Goal: Task Accomplishment & Management: Use online tool/utility

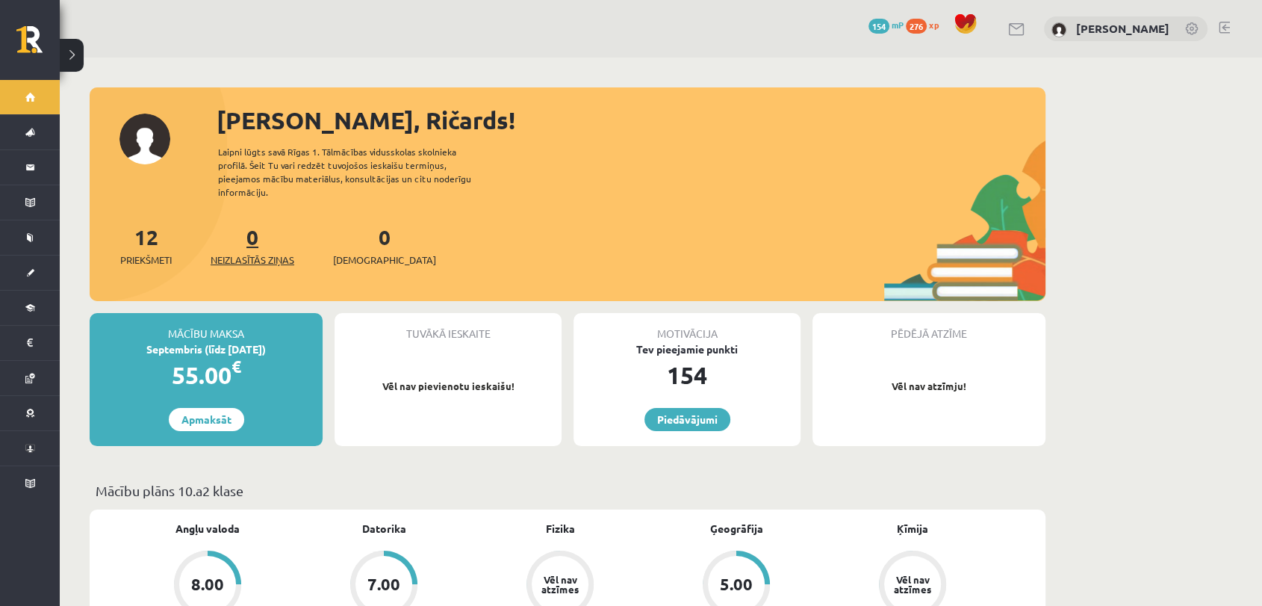
click at [276, 252] on span "Neizlasītās ziņas" at bounding box center [253, 259] width 84 height 15
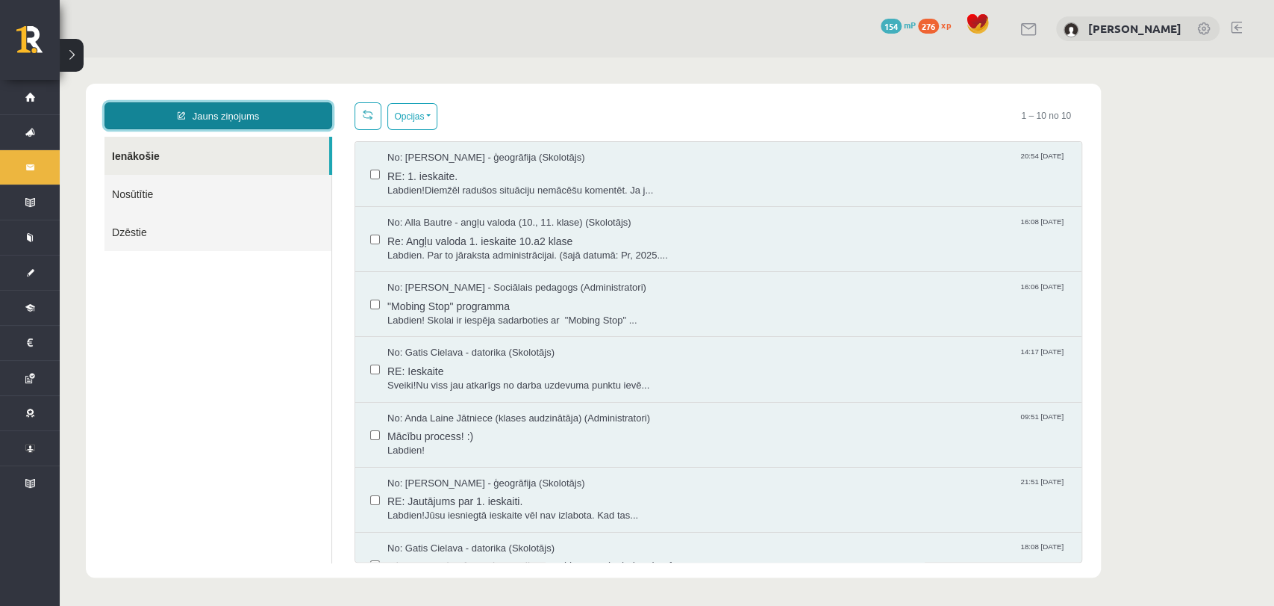
click at [252, 116] on link "Jauns ziņojums" at bounding box center [219, 115] width 228 height 27
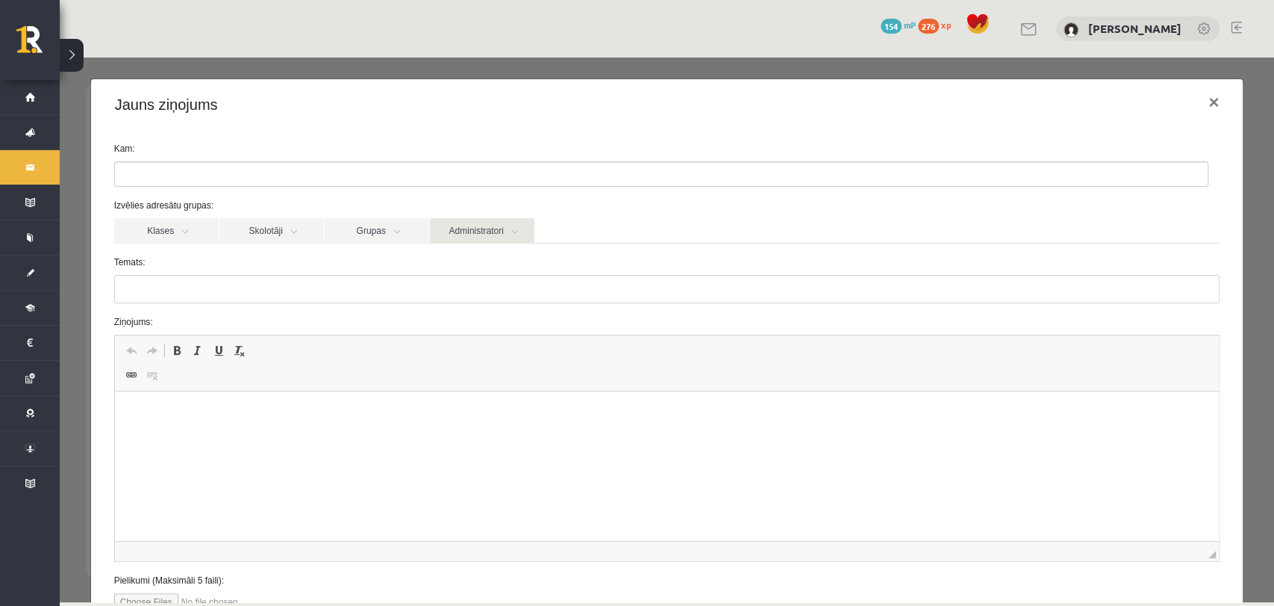
click at [455, 234] on link "Administratori" at bounding box center [482, 230] width 105 height 25
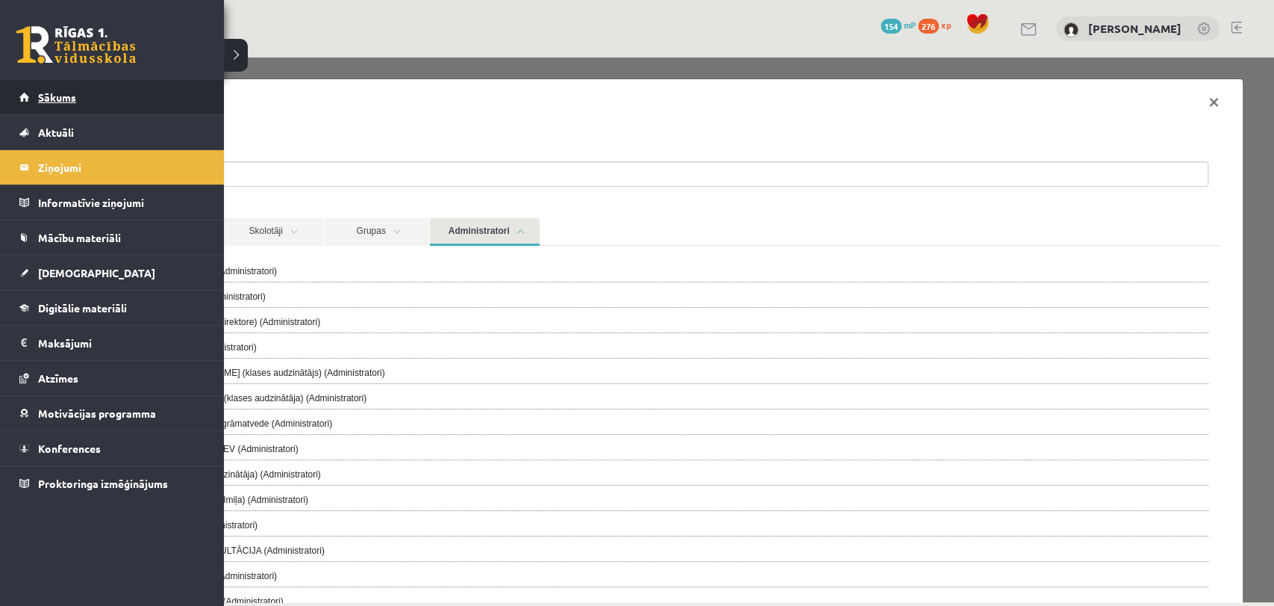
click at [60, 109] on link "Sākums" at bounding box center [112, 97] width 186 height 34
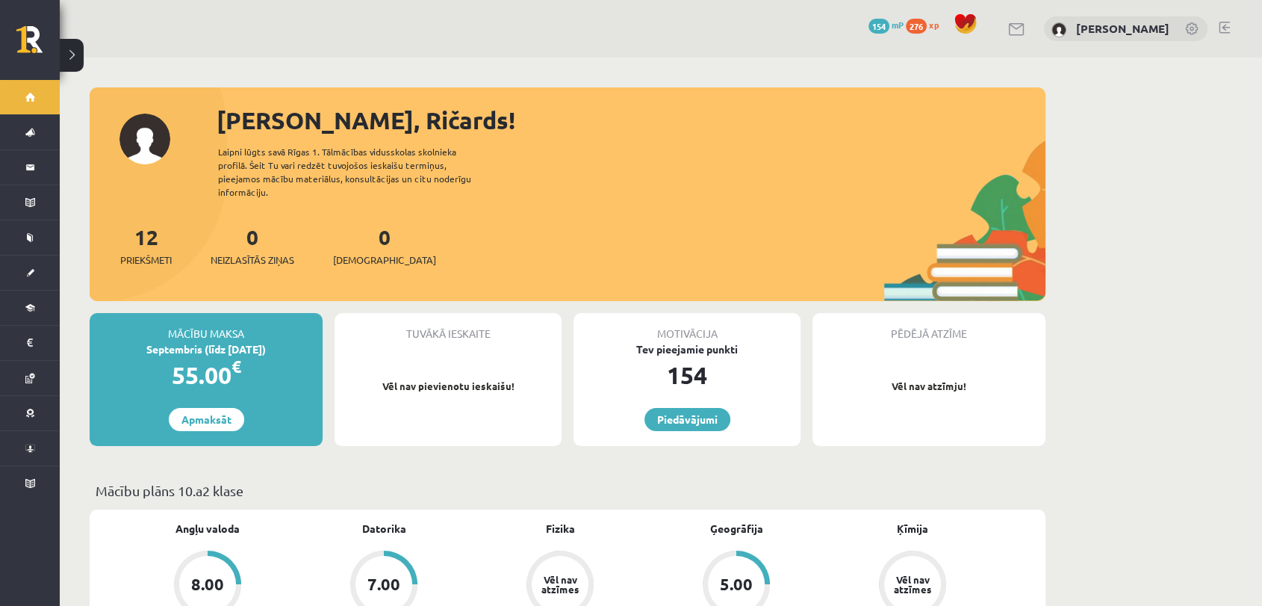
click at [335, 134] on div "[PERSON_NAME], Ričards!" at bounding box center [631, 120] width 829 height 36
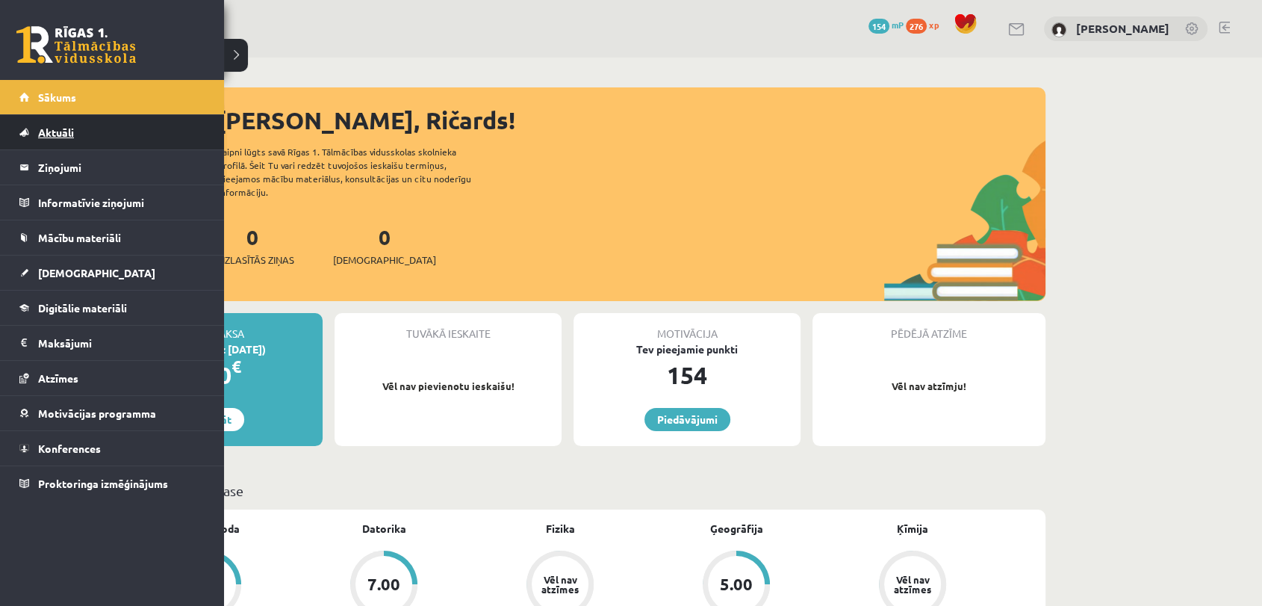
click at [73, 133] on span "Aktuāli" at bounding box center [56, 131] width 36 height 13
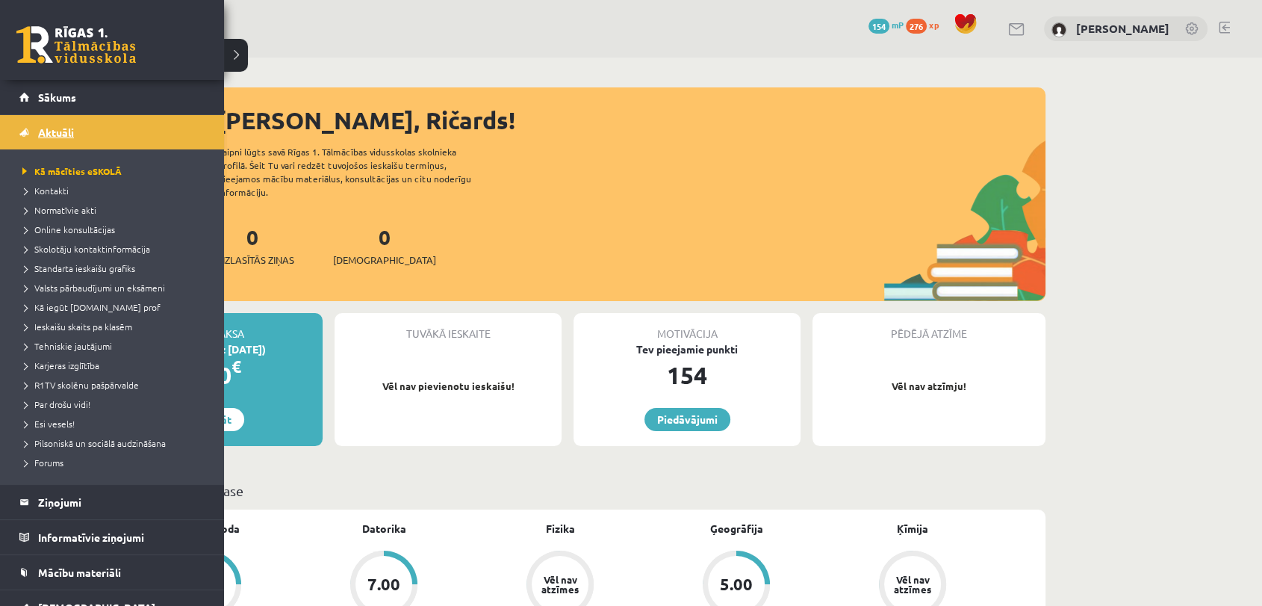
click at [62, 119] on link "Aktuāli" at bounding box center [112, 132] width 186 height 34
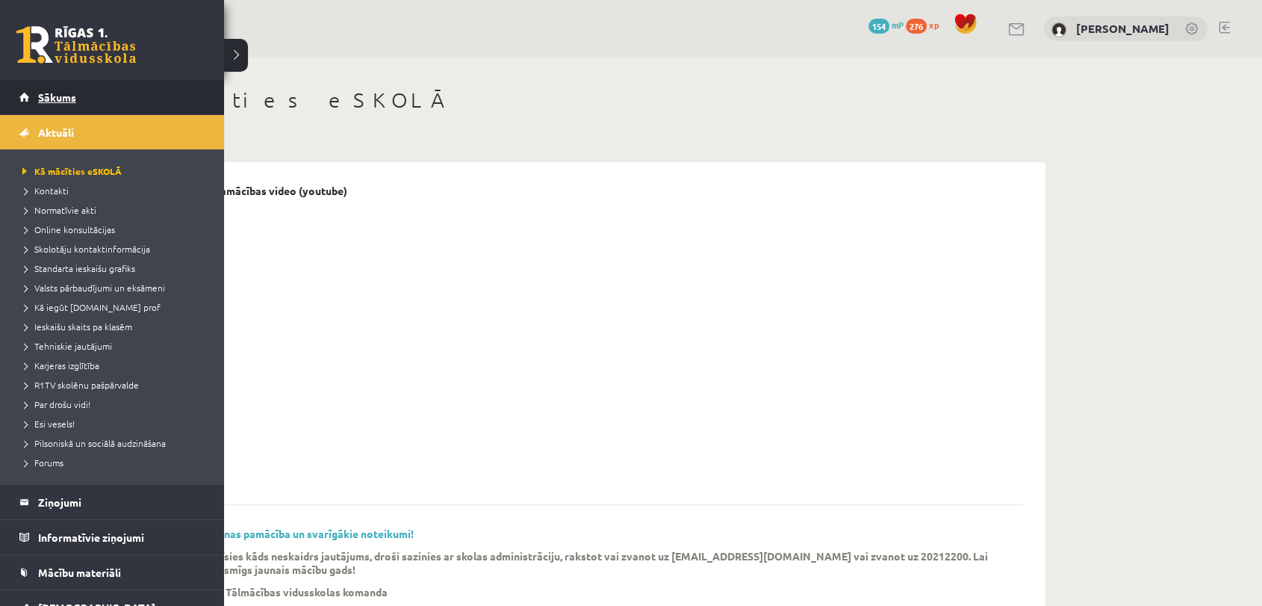
click at [34, 109] on link "Sākums" at bounding box center [112, 97] width 186 height 34
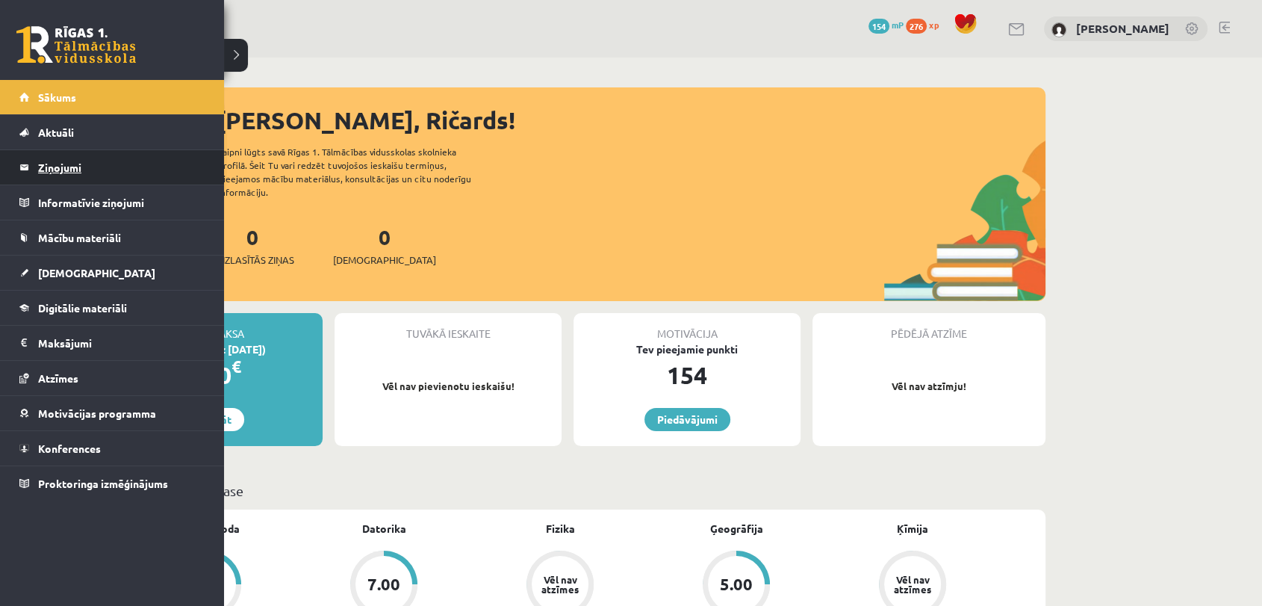
click at [74, 161] on legend "Ziņojumi 0" at bounding box center [121, 167] width 167 height 34
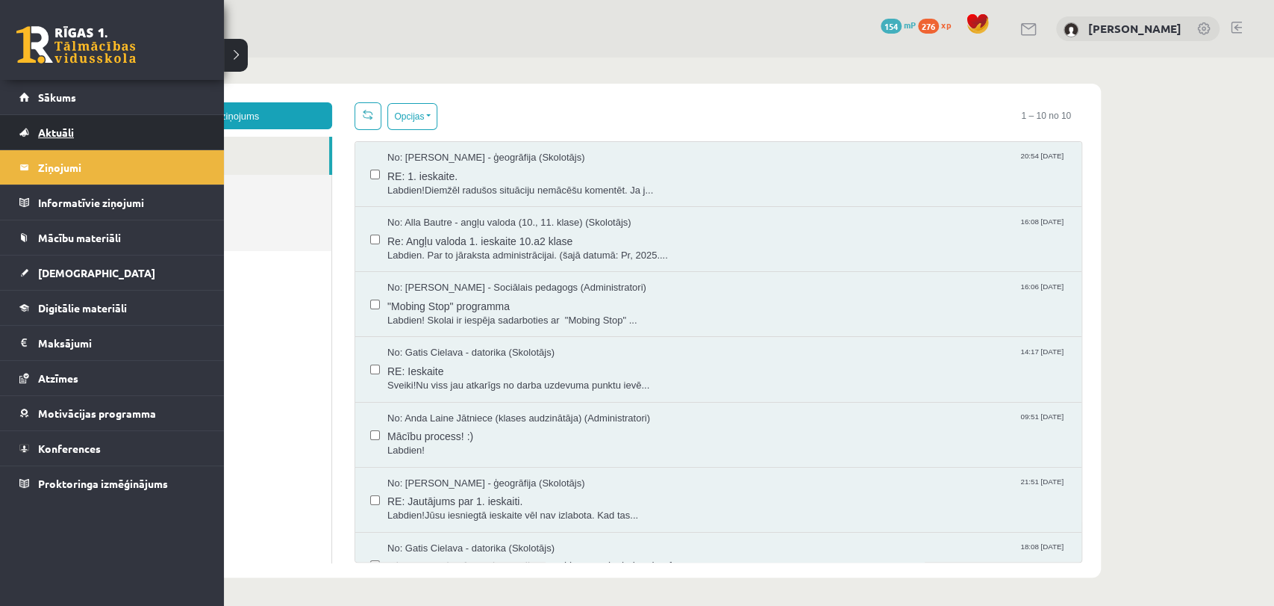
click at [60, 131] on span "Aktuāli" at bounding box center [56, 131] width 36 height 13
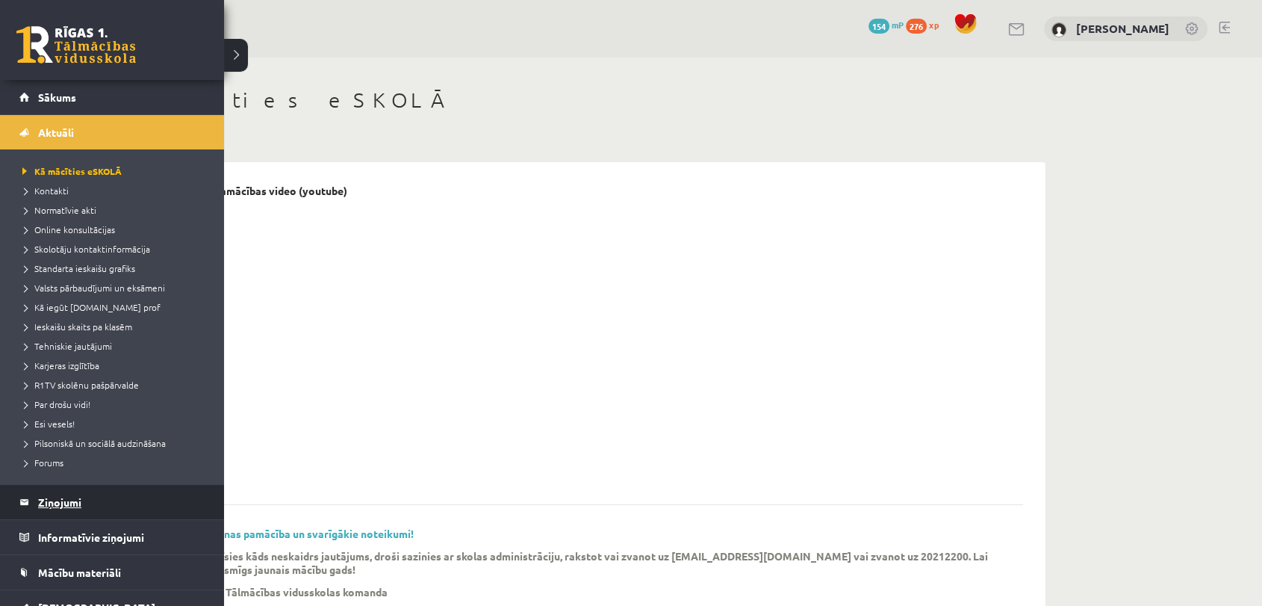
click at [48, 494] on legend "Ziņojumi 0" at bounding box center [121, 502] width 167 height 34
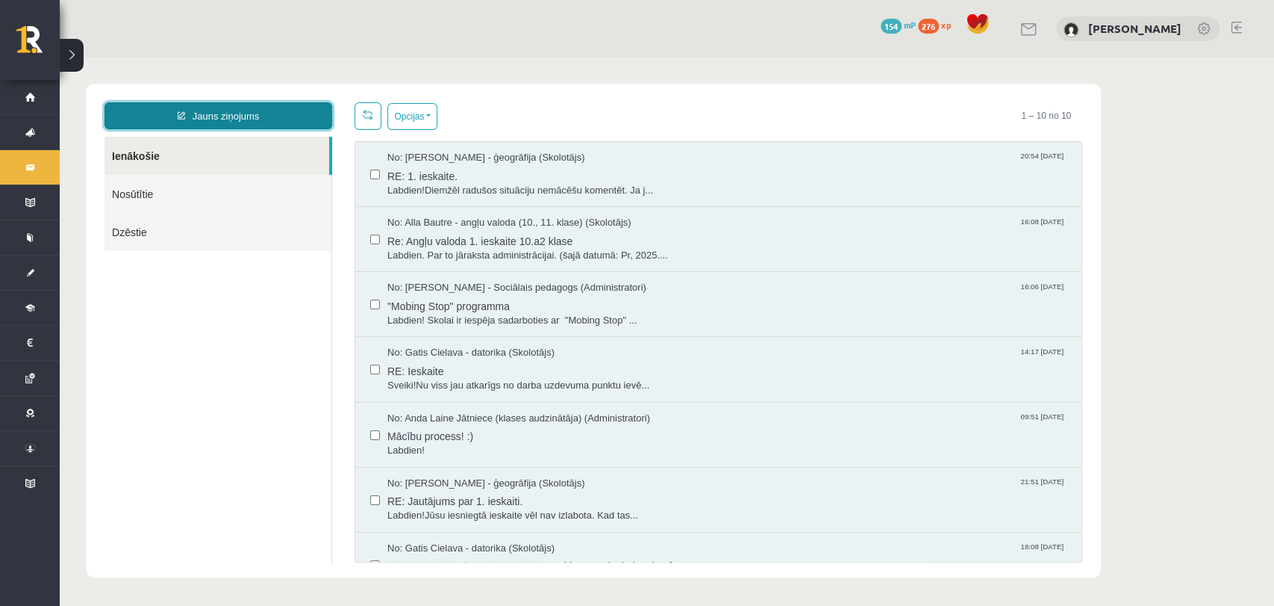
click at [202, 103] on link "Jauns ziņojums" at bounding box center [219, 115] width 228 height 27
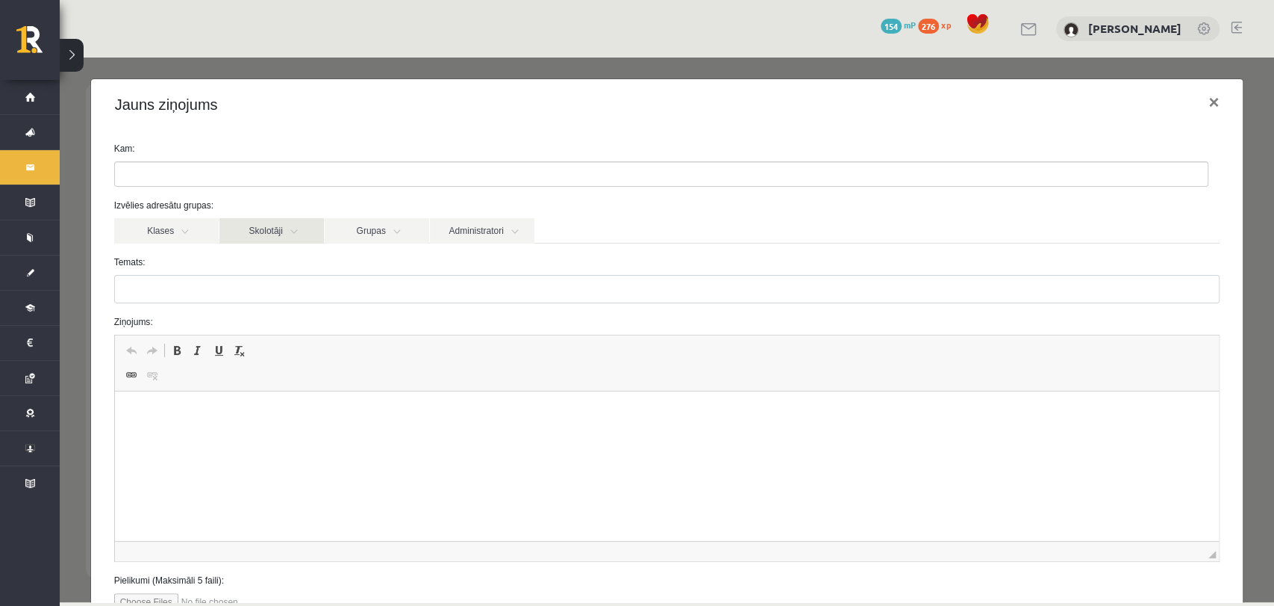
click at [290, 227] on link "Skolotāji" at bounding box center [272, 230] width 105 height 25
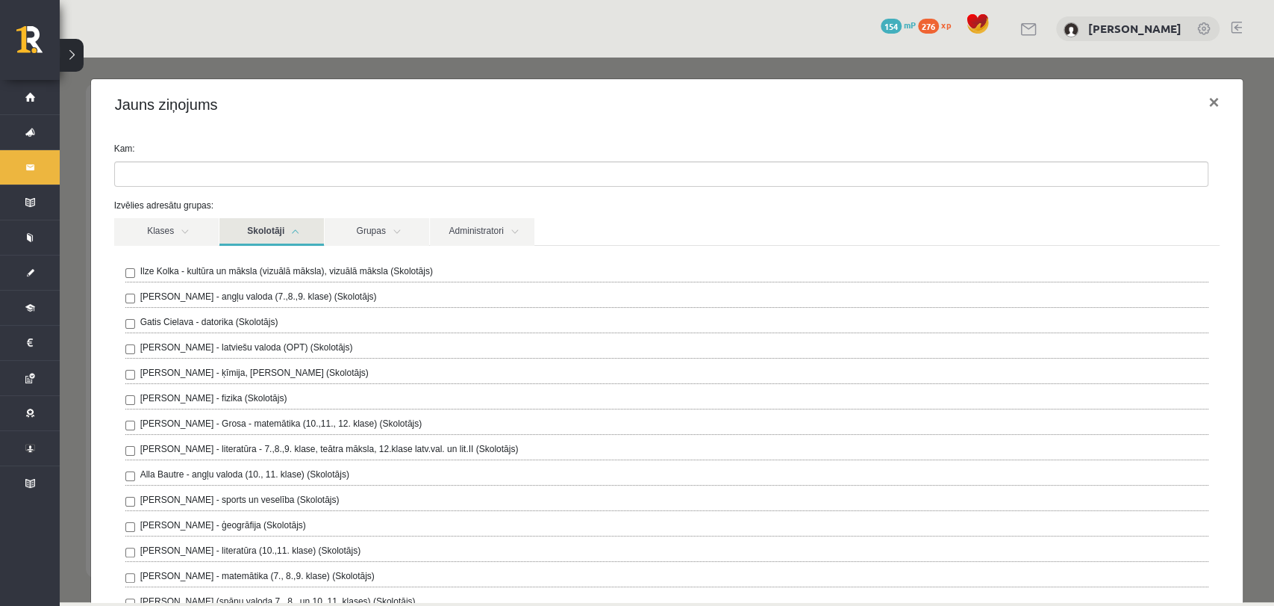
scroll to position [83, 0]
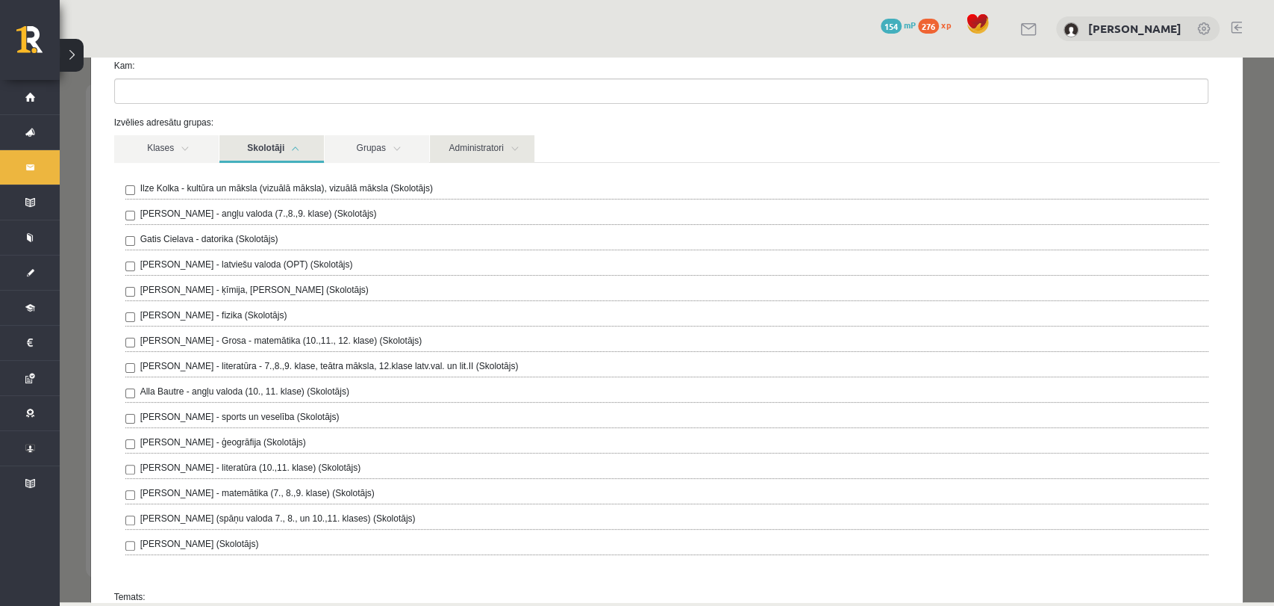
click at [498, 157] on link "Administratori" at bounding box center [482, 149] width 105 height 28
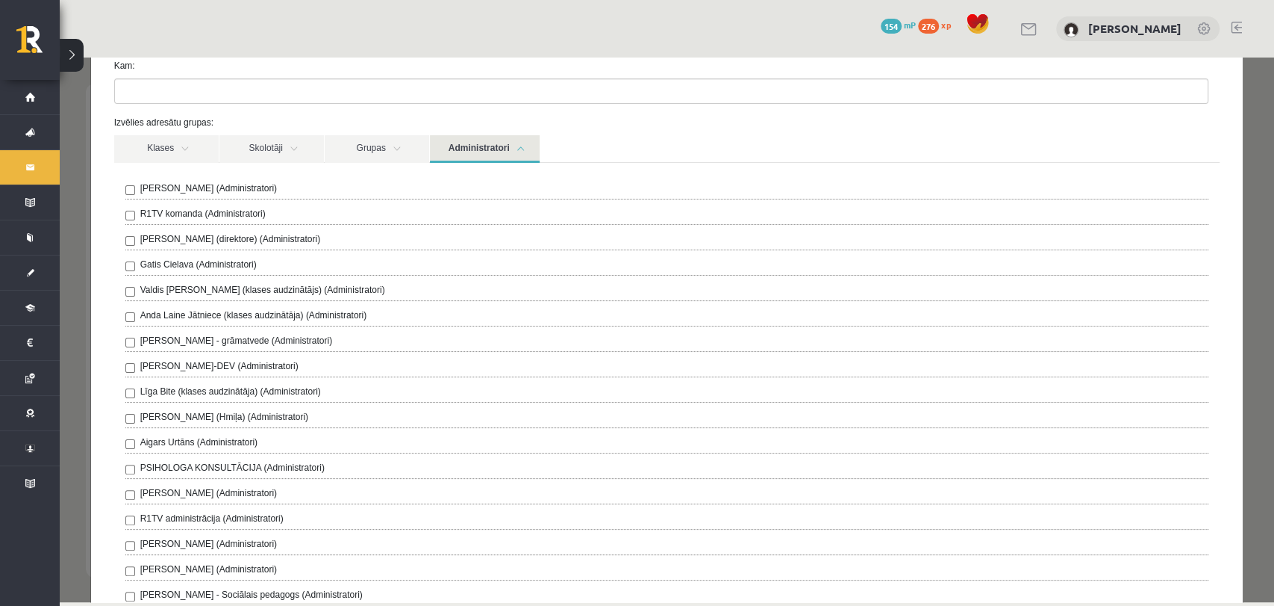
click at [217, 311] on label "Anda Laine Jātniece (klases audzinātāja) (Administratori)" at bounding box center [253, 314] width 227 height 13
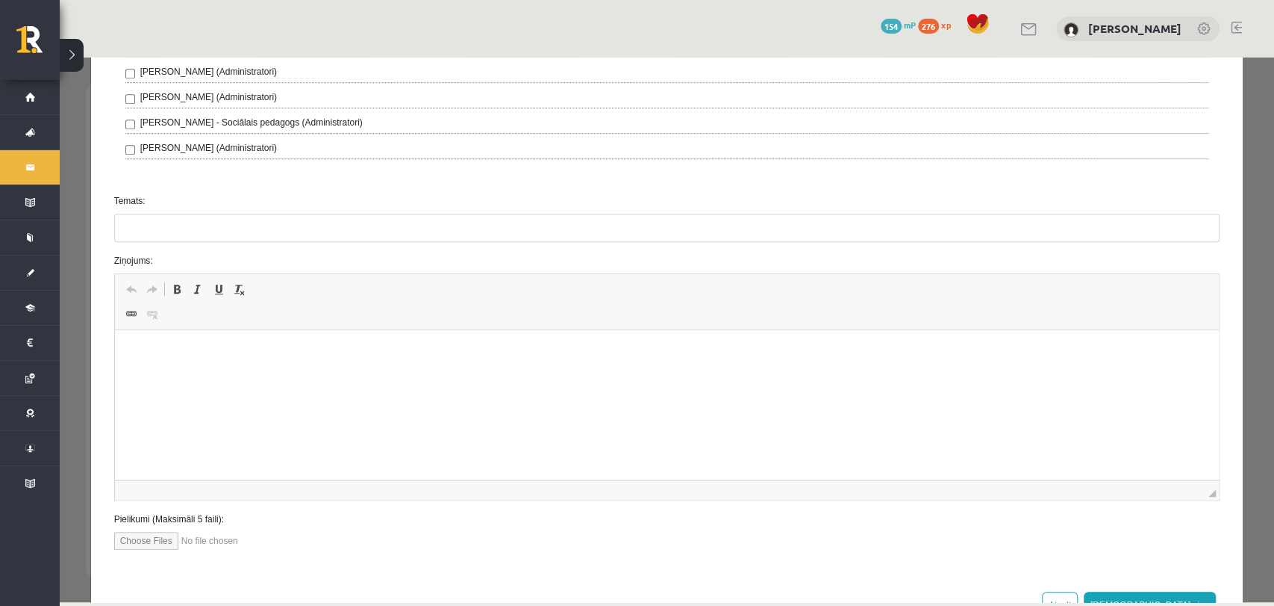
scroll to position [608, 0]
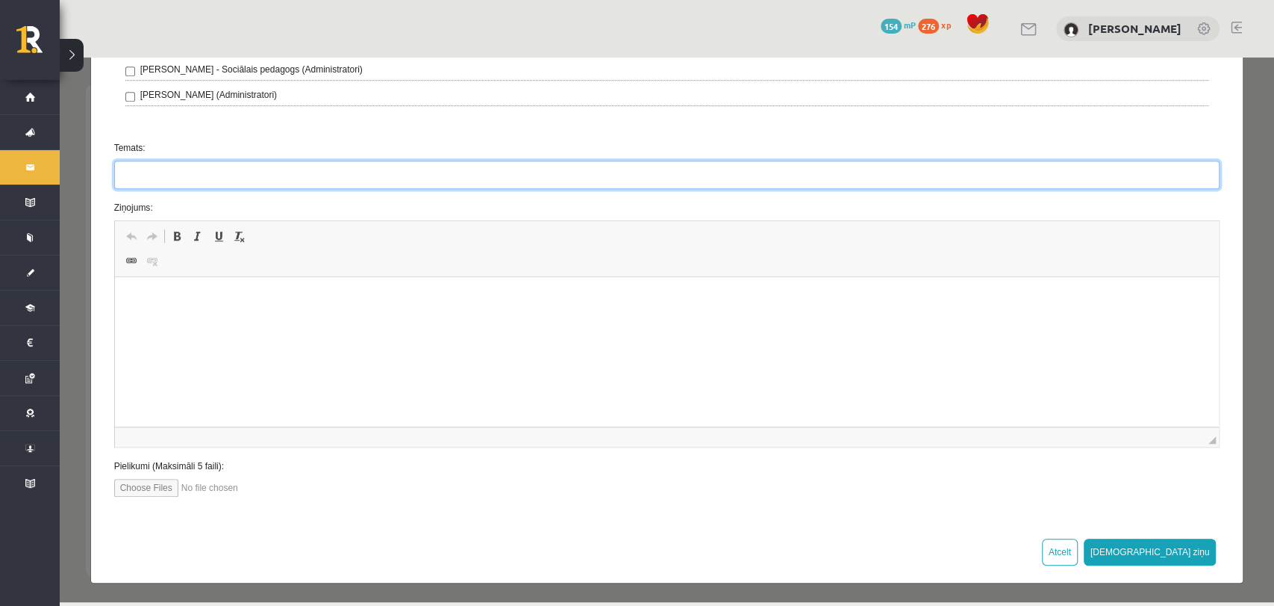
click at [292, 175] on input "Temats:" at bounding box center [667, 175] width 1106 height 28
type input "*"
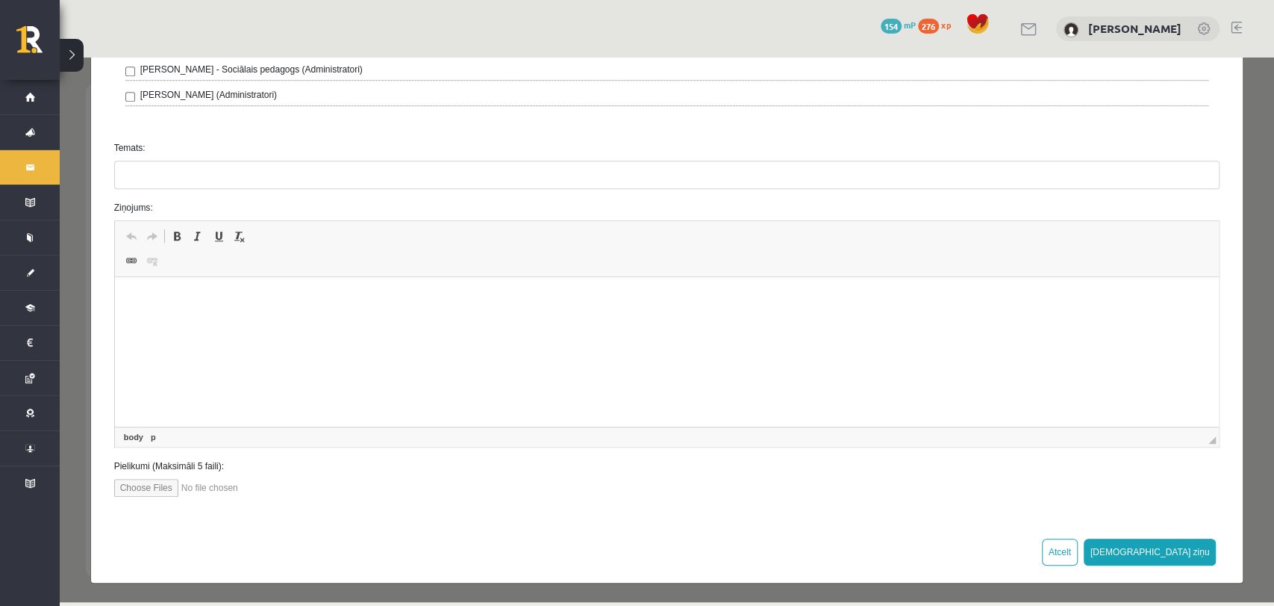
click at [220, 293] on p "Editor, wiswyg-editor-47024734744000-1757406838-140" at bounding box center [666, 300] width 1075 height 16
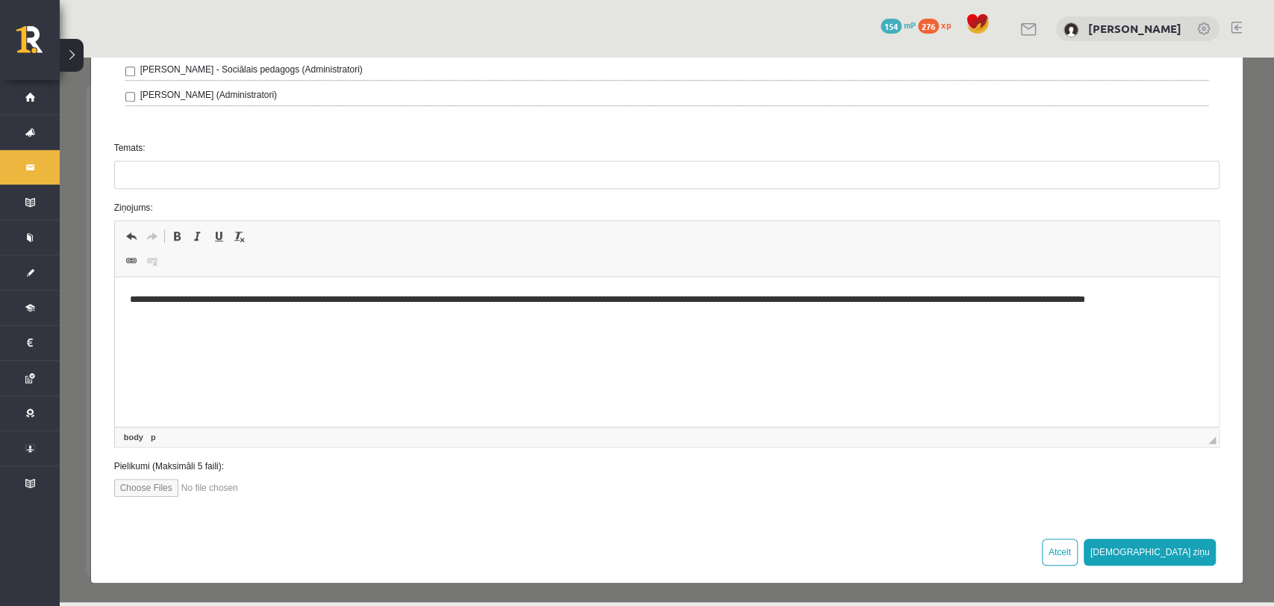
click at [1111, 301] on p "**********" at bounding box center [660, 307] width 1063 height 31
click at [1109, 305] on p "**********" at bounding box center [660, 307] width 1063 height 31
click at [211, 320] on p "**********" at bounding box center [660, 307] width 1063 height 31
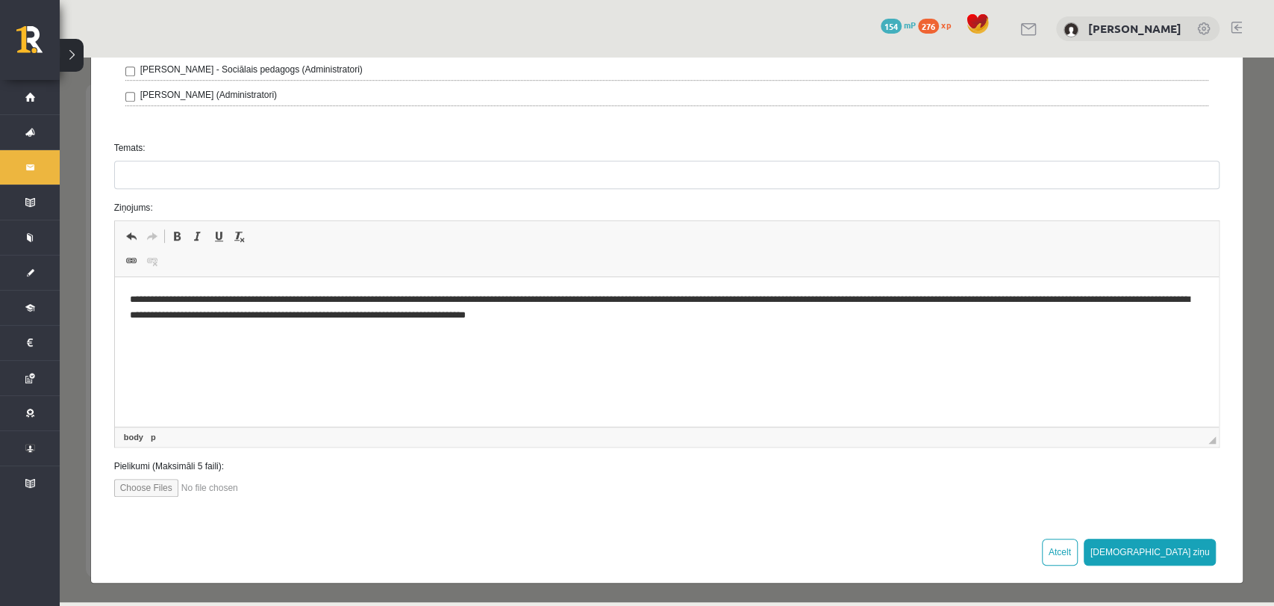
click at [330, 180] on input "Temats:" at bounding box center [667, 175] width 1106 height 28
type input "*********"
click at [228, 338] on html "**********" at bounding box center [666, 307] width 1105 height 61
click at [521, 303] on p "**********" at bounding box center [660, 307] width 1063 height 31
click at [525, 302] on p "**********" at bounding box center [660, 307] width 1063 height 31
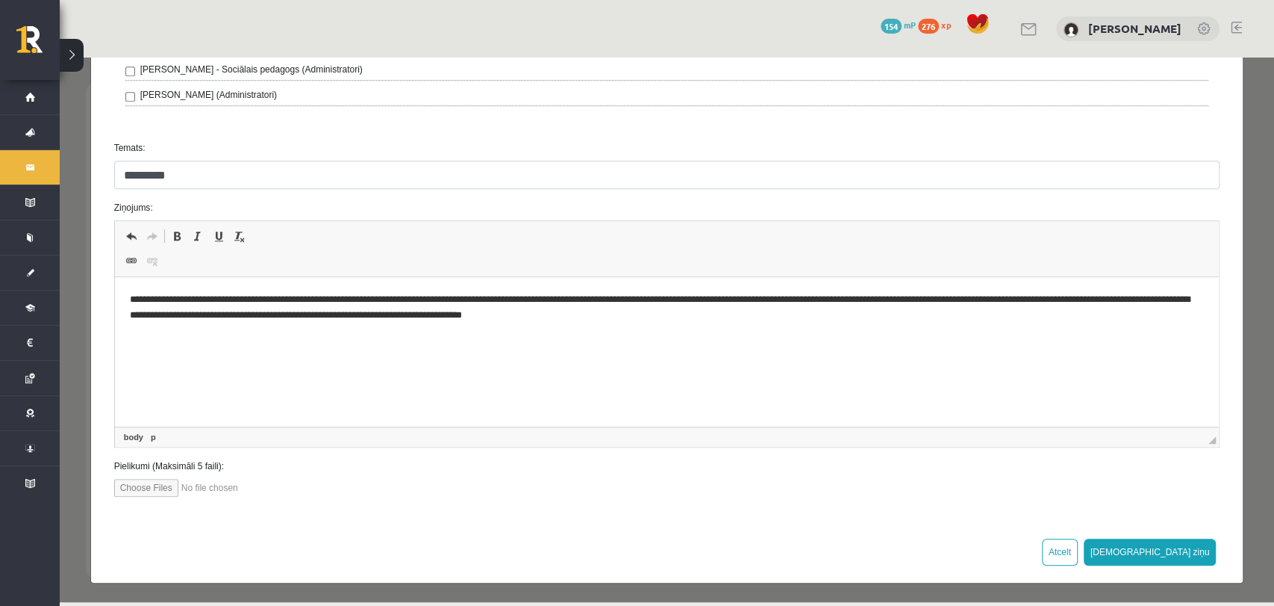
click at [667, 321] on p "**********" at bounding box center [660, 307] width 1063 height 31
click at [1180, 541] on button "Sūtīt ziņu" at bounding box center [1150, 551] width 133 height 27
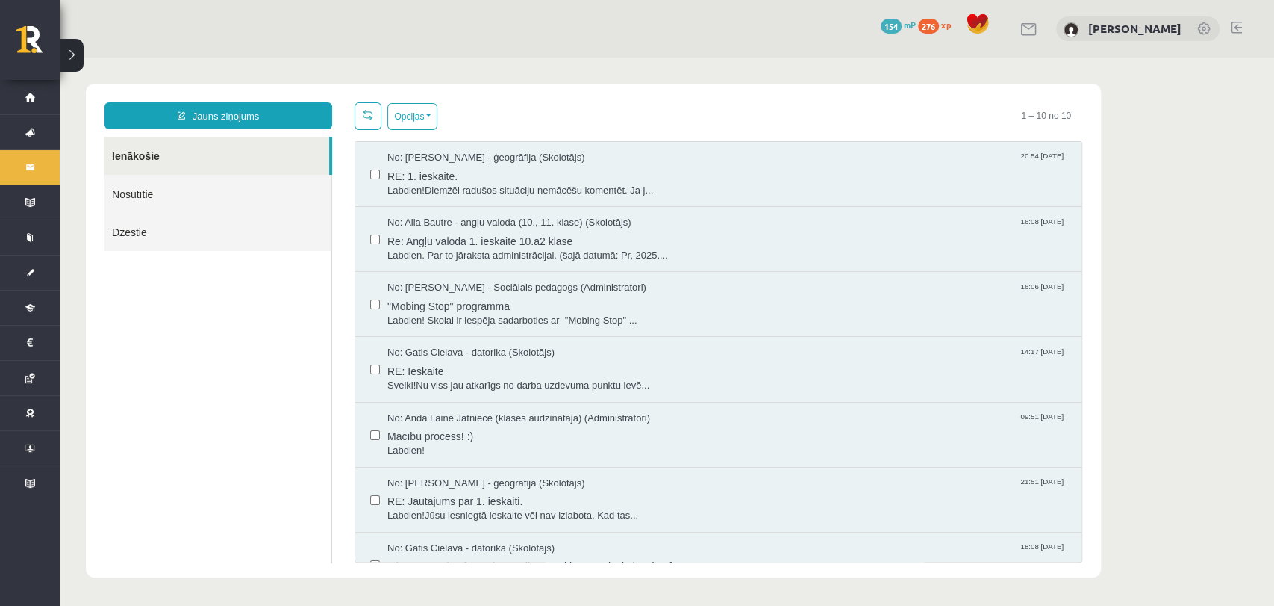
scroll to position [0, 0]
click at [130, 195] on link "Nosūtītie" at bounding box center [218, 194] width 227 height 38
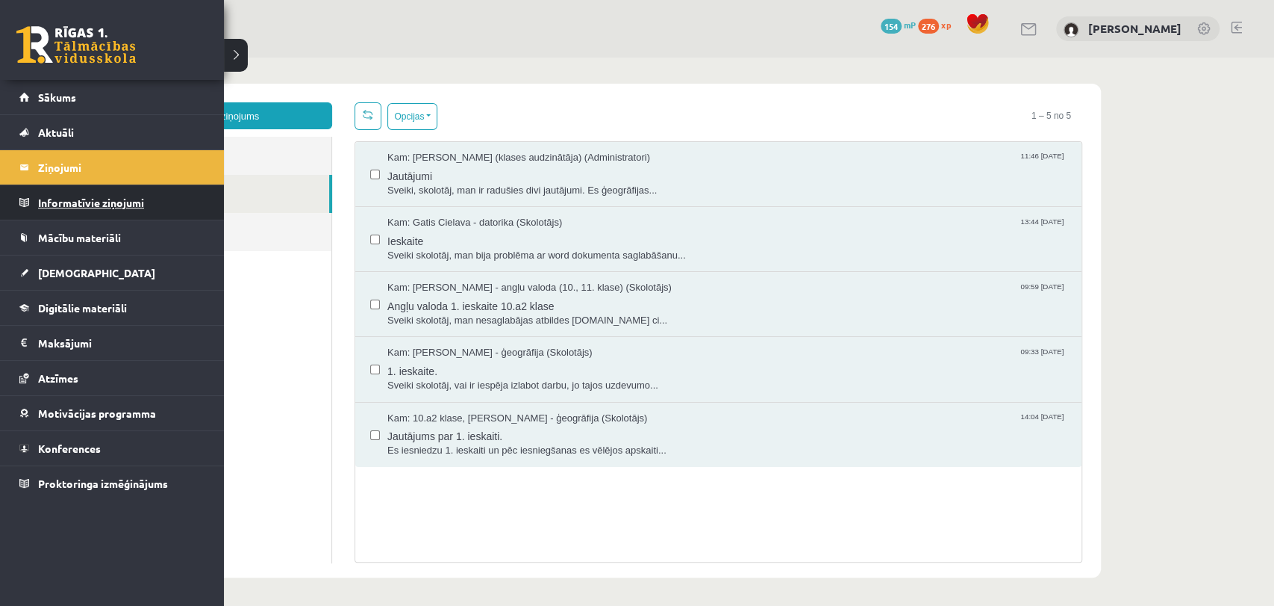
click at [68, 205] on legend "Informatīvie ziņojumi 0" at bounding box center [121, 202] width 167 height 34
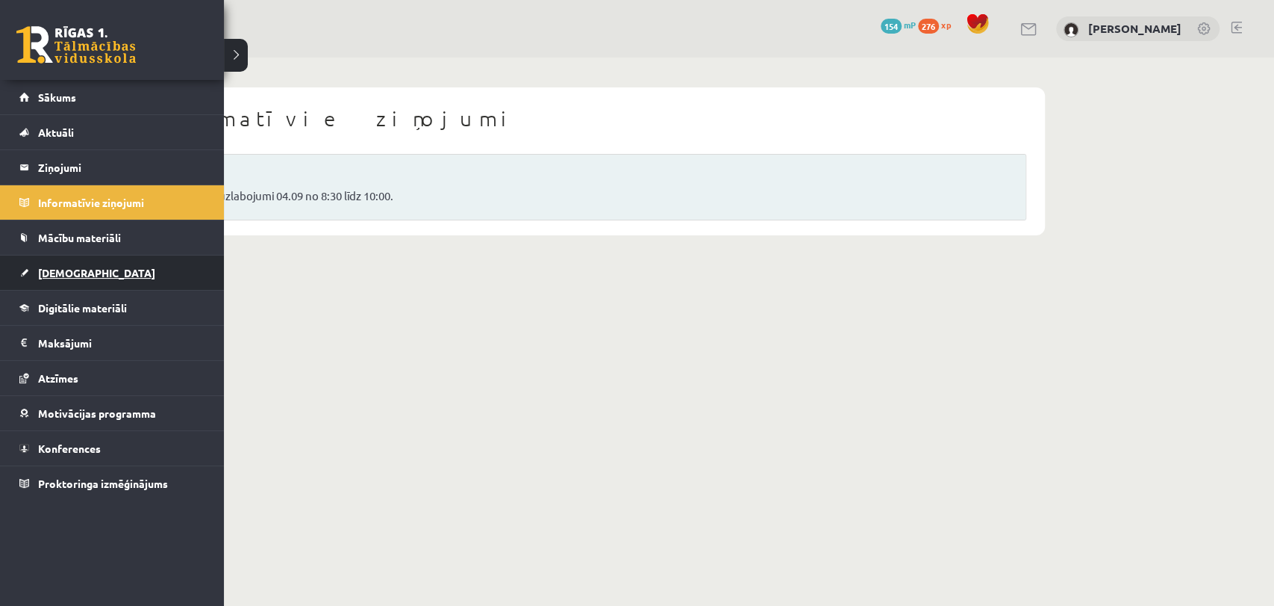
click at [55, 274] on span "[DEMOGRAPHIC_DATA]" at bounding box center [96, 272] width 117 height 13
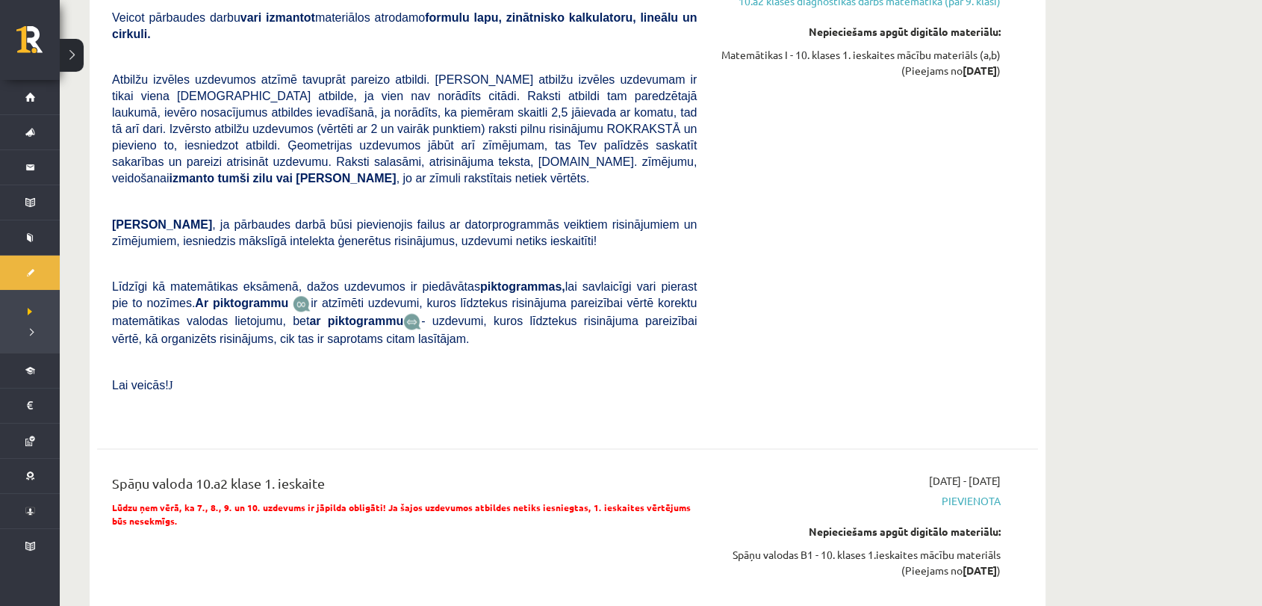
scroll to position [1990, 0]
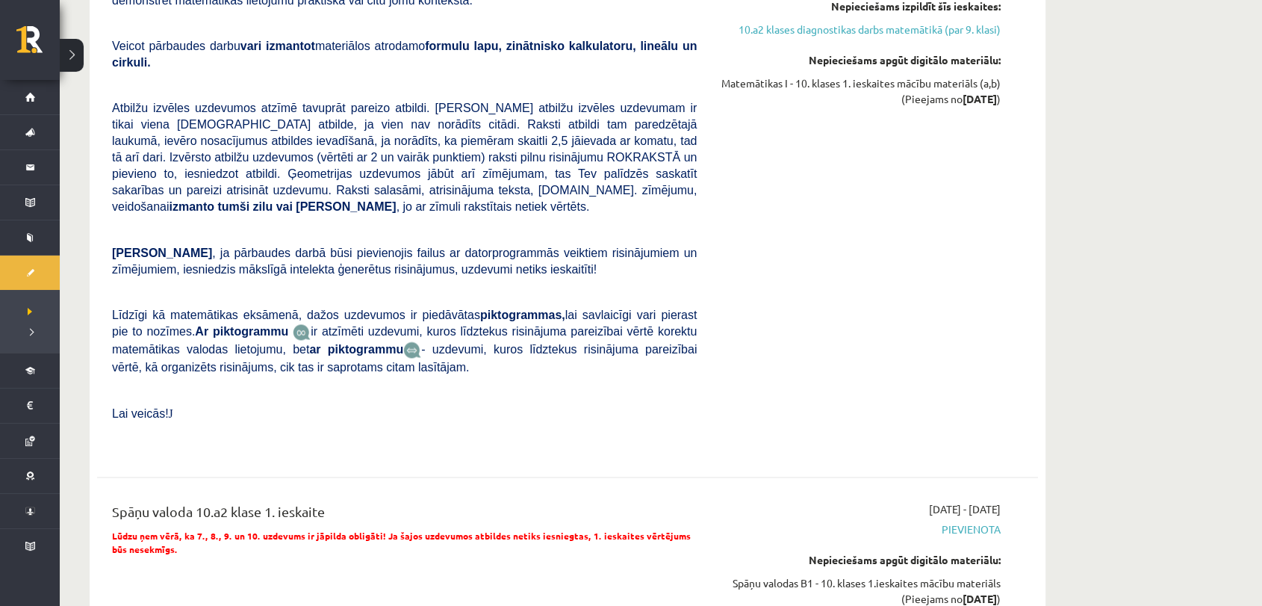
drag, startPoint x: 538, startPoint y: 352, endPoint x: 480, endPoint y: 367, distance: 60.1
click at [480, 367] on div "Matemātika 1. ieskaite 10.a2 klase Pārbaudes darbā varēsi demonstrēt savas zinā…" at bounding box center [404, 200] width 607 height 505
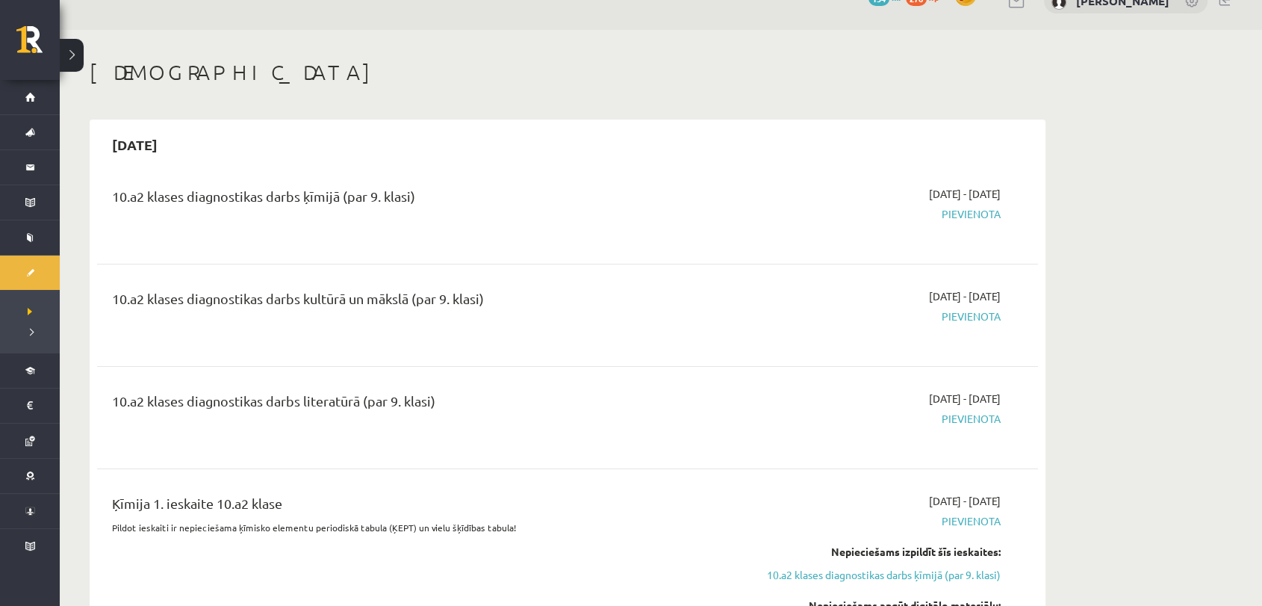
scroll to position [0, 0]
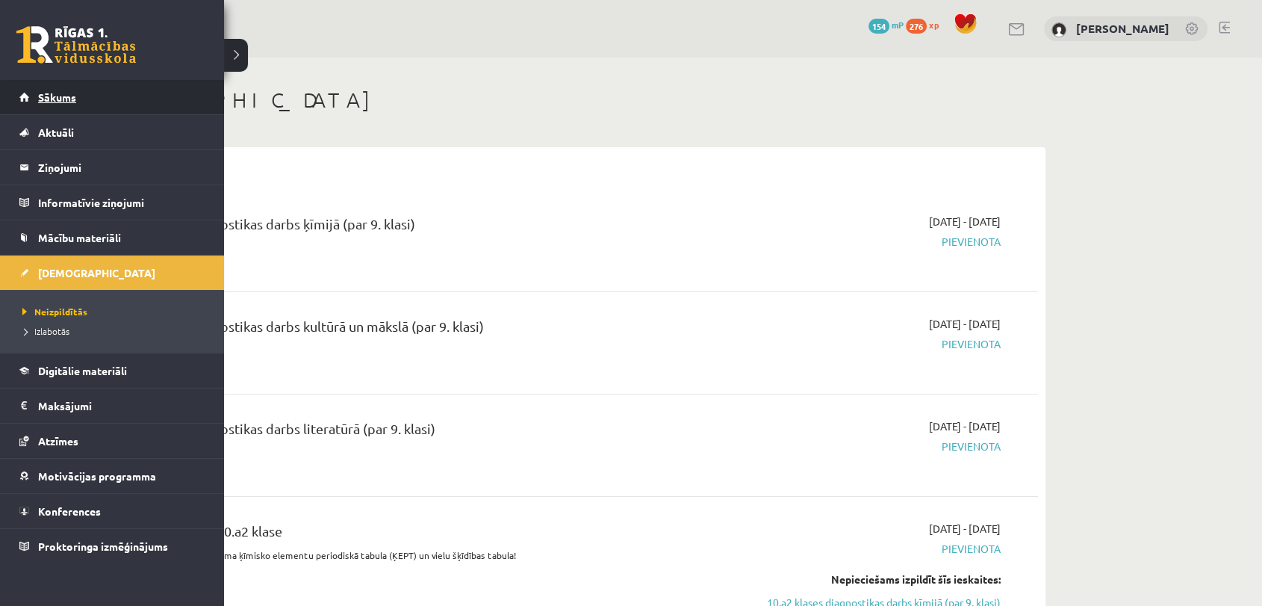
click at [60, 91] on span "Sākums" at bounding box center [57, 96] width 38 height 13
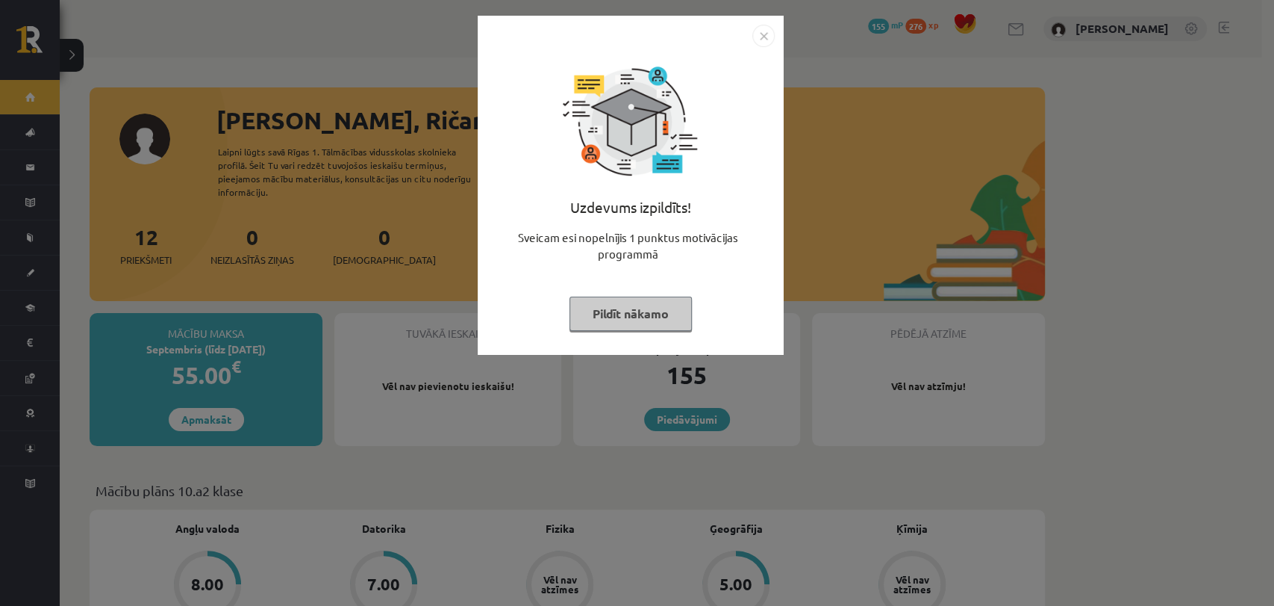
click at [634, 306] on button "Pildīt nākamo" at bounding box center [631, 313] width 122 height 34
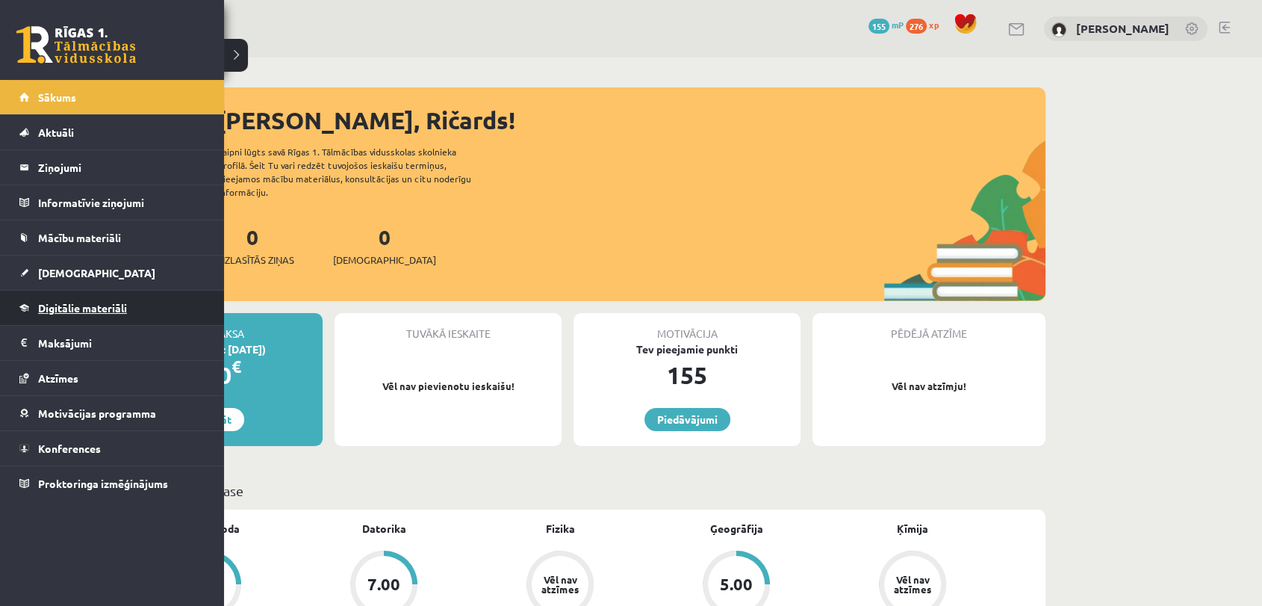
click at [87, 305] on span "Digitālie materiāli" at bounding box center [82, 307] width 89 height 13
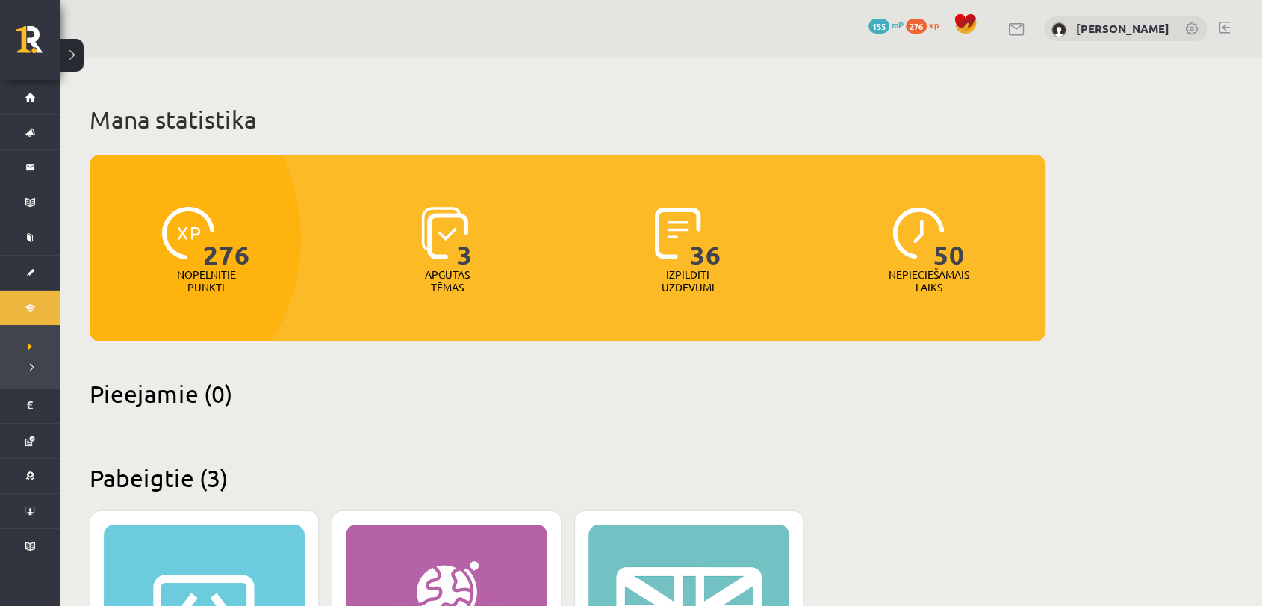
click at [144, 393] on h2 "Pieejamie (0)" at bounding box center [568, 393] width 956 height 29
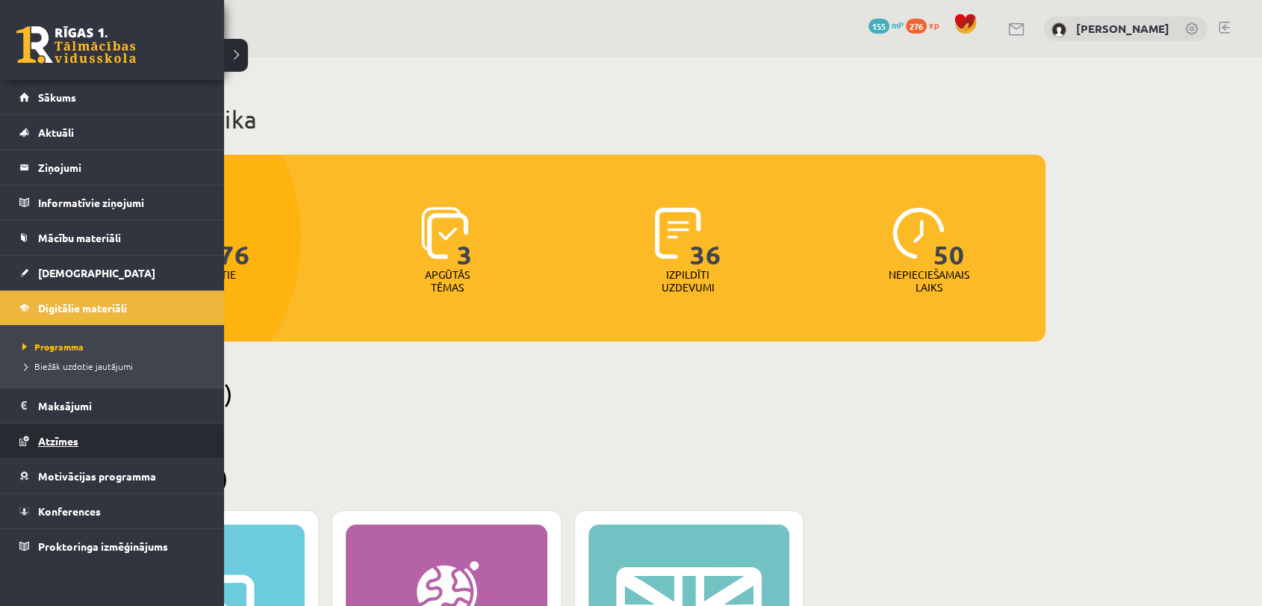
click at [61, 442] on span "Atzīmes" at bounding box center [58, 440] width 40 height 13
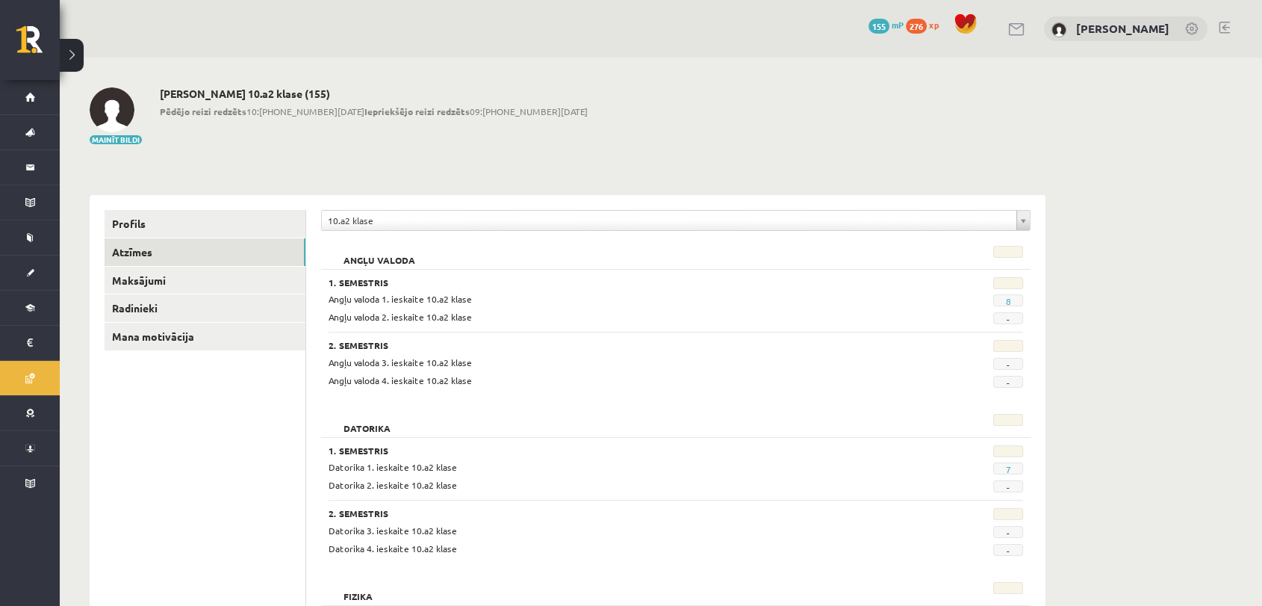
click at [1017, 296] on span "8" at bounding box center [1008, 300] width 30 height 12
click at [1003, 302] on span "8" at bounding box center [1008, 300] width 30 height 12
click at [1009, 300] on link "8" at bounding box center [1007, 301] width 5 height 12
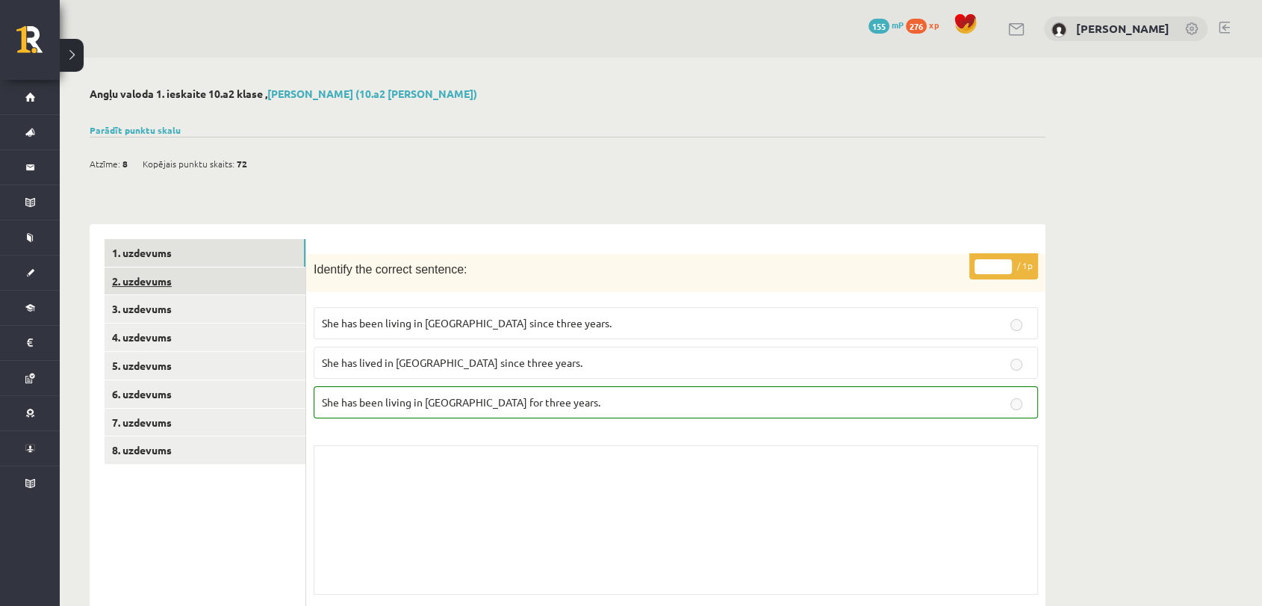
click at [118, 274] on link "2. uzdevums" at bounding box center [205, 281] width 201 height 28
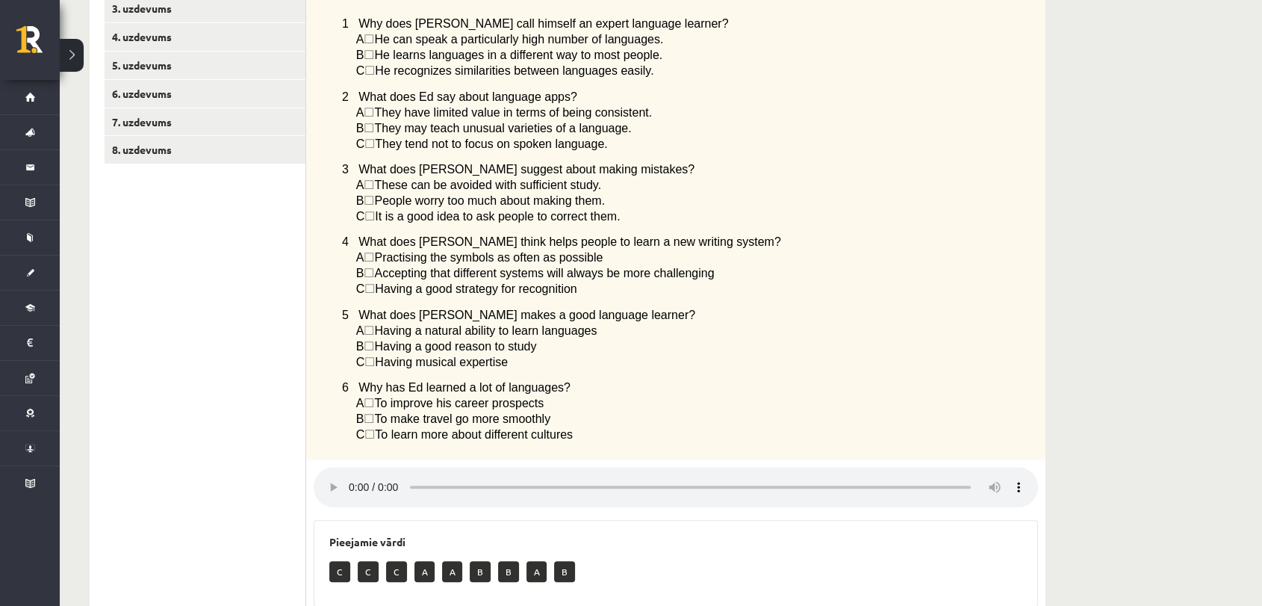
scroll to position [150, 0]
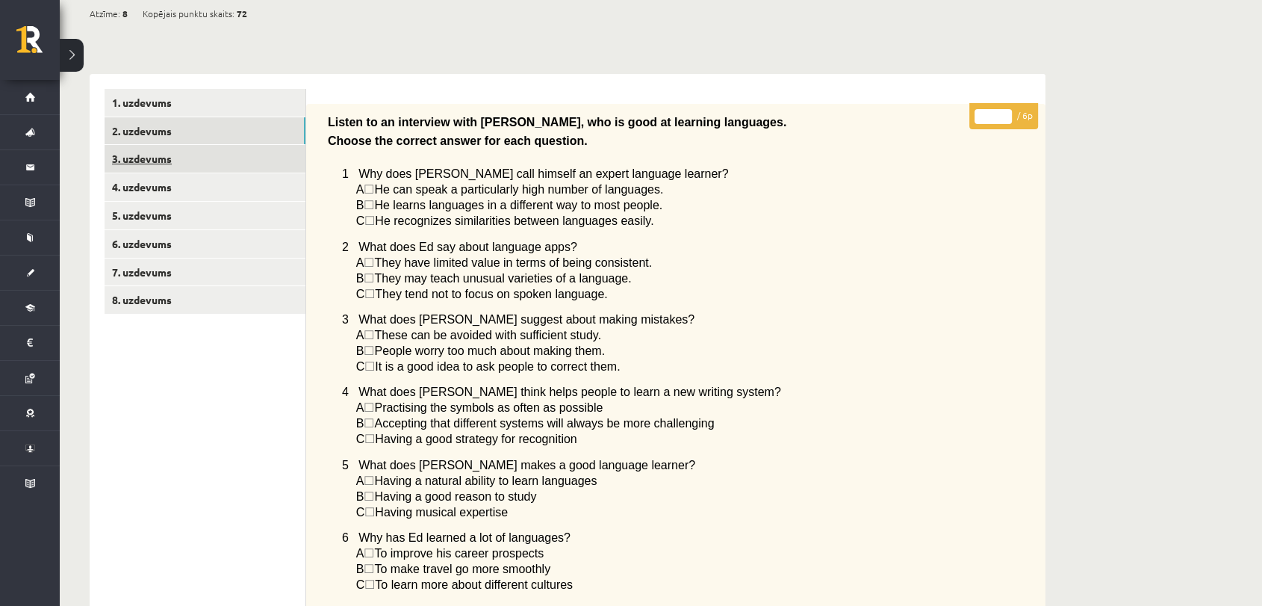
click at [149, 155] on link "3. uzdevums" at bounding box center [205, 159] width 201 height 28
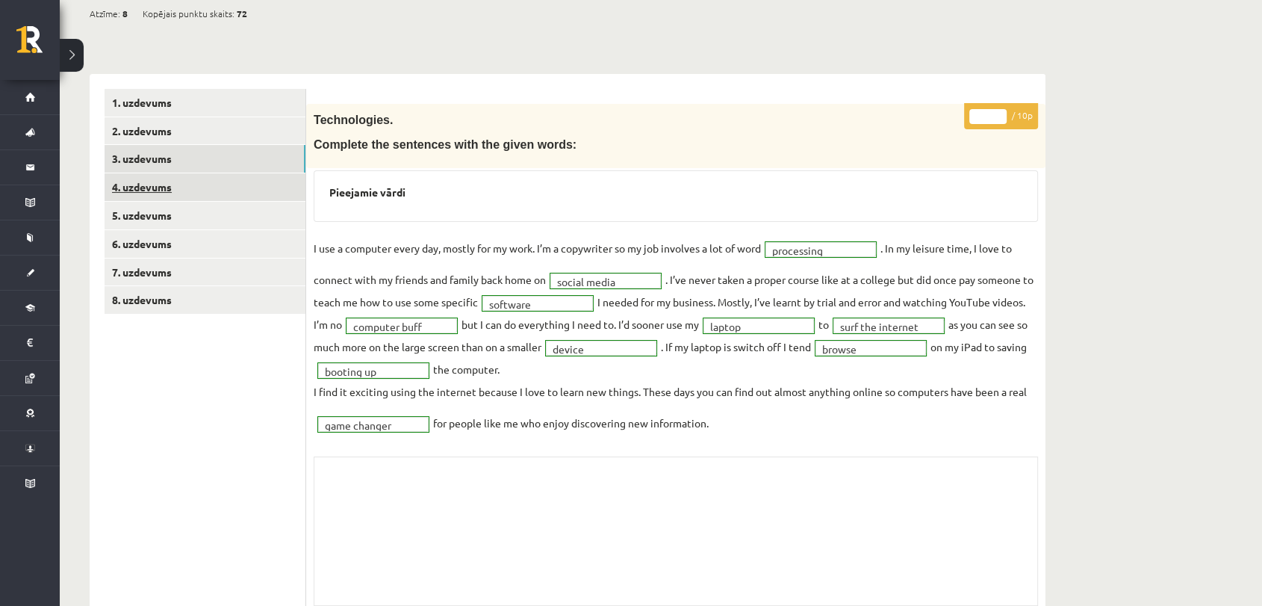
click at [143, 187] on link "4. uzdevums" at bounding box center [205, 187] width 201 height 28
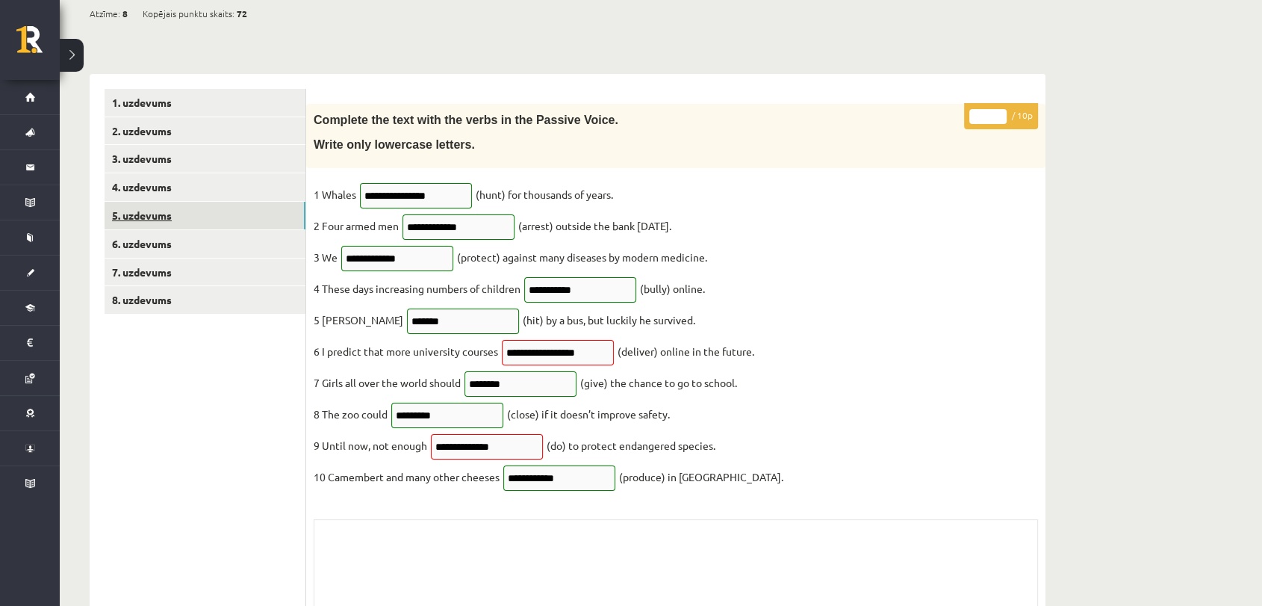
click at [135, 208] on link "5. uzdevums" at bounding box center [205, 216] width 201 height 28
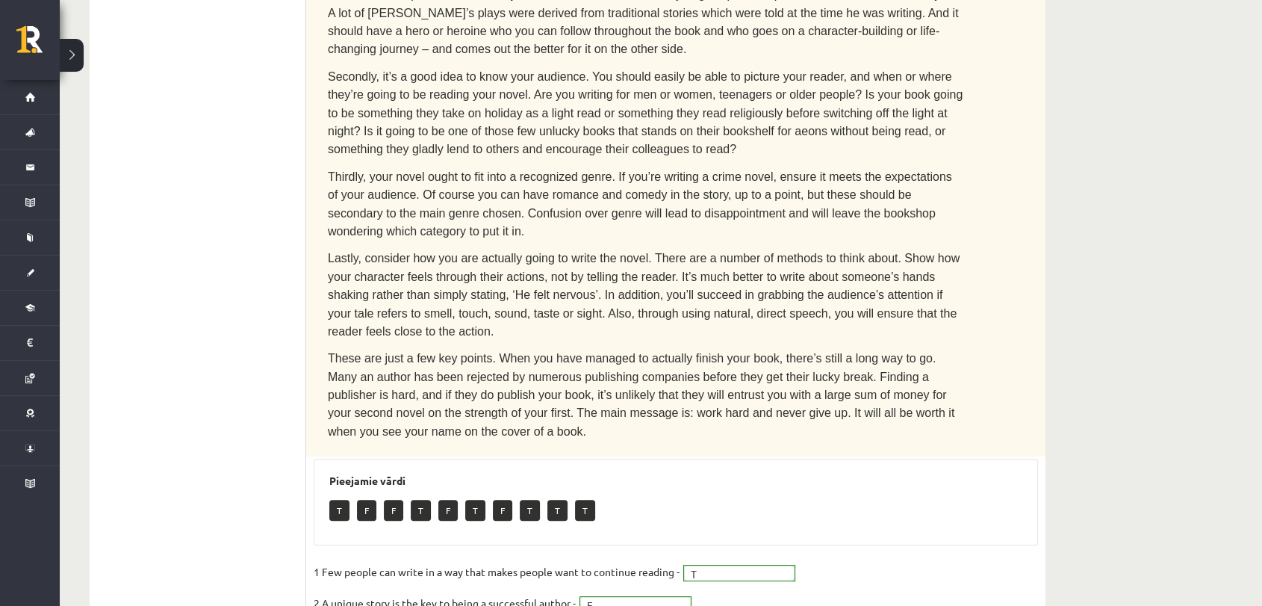
scroll to position [148, 0]
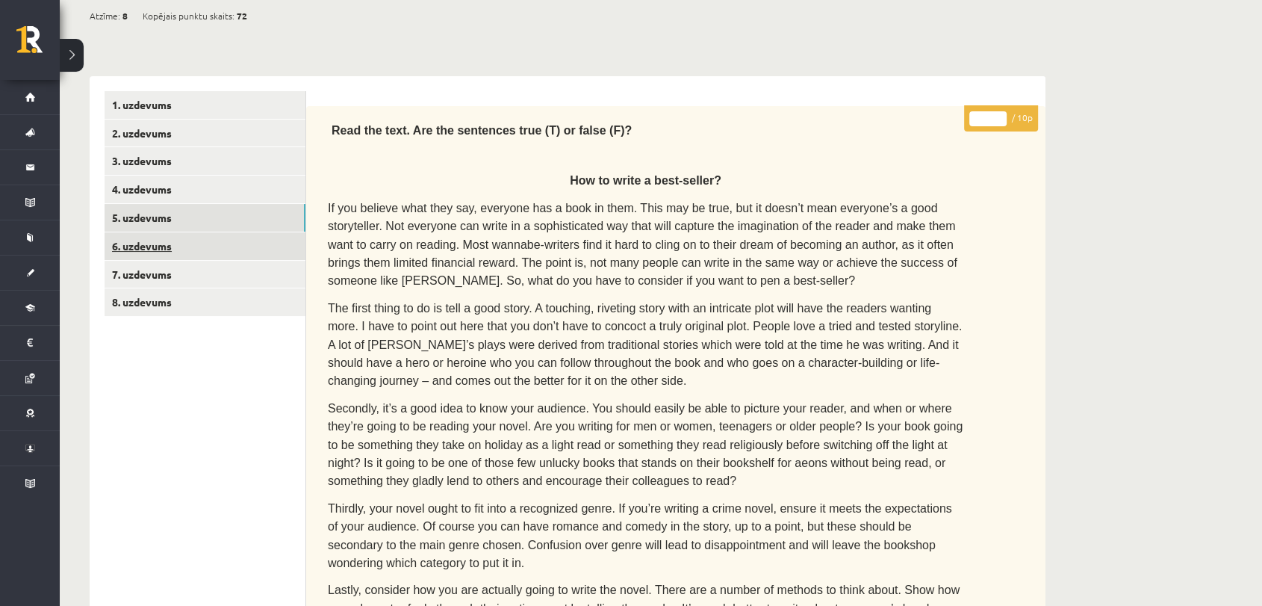
click at [155, 252] on link "6. uzdevums" at bounding box center [205, 246] width 201 height 28
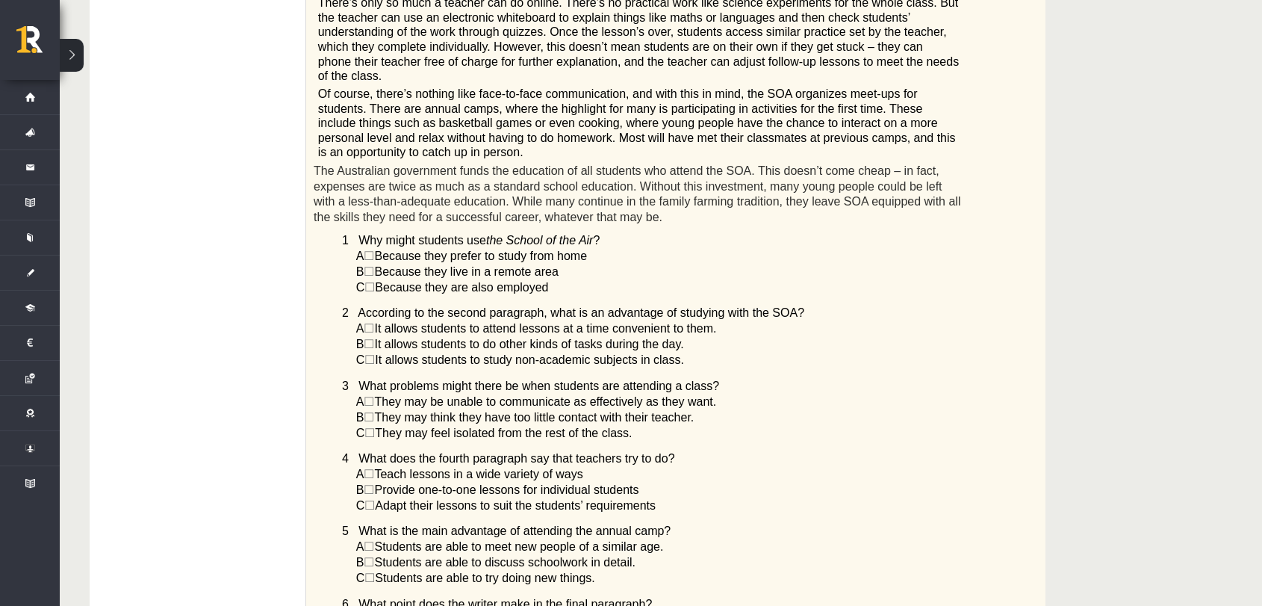
scroll to position [281, 0]
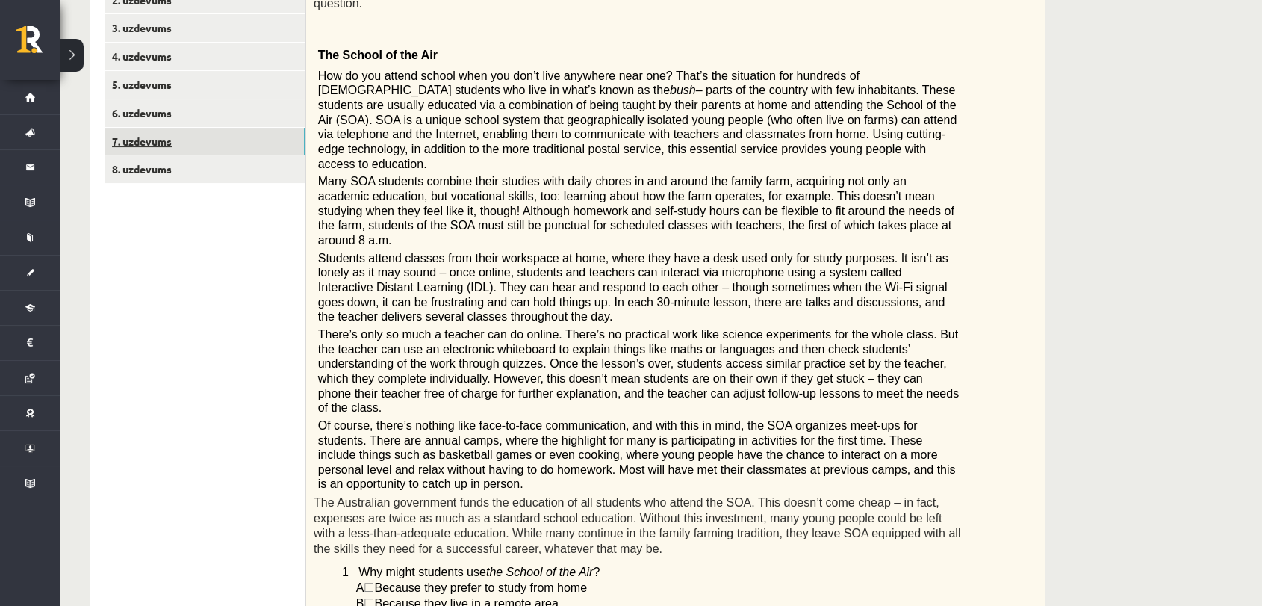
click at [115, 140] on link "7. uzdevums" at bounding box center [205, 142] width 201 height 28
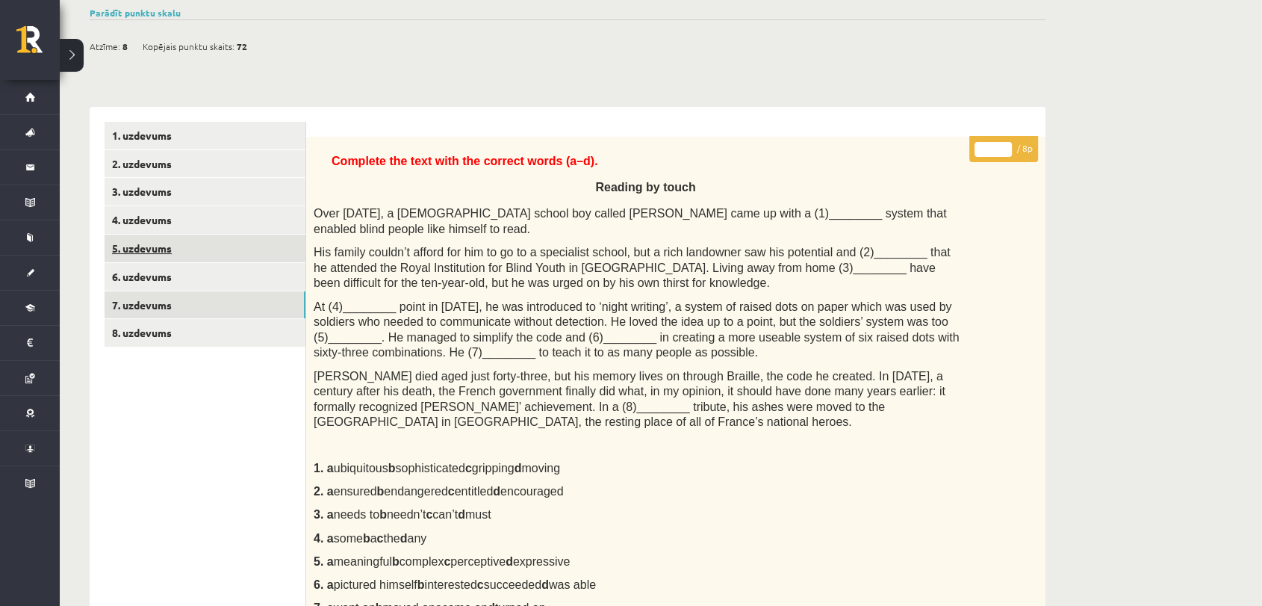
scroll to position [114, 0]
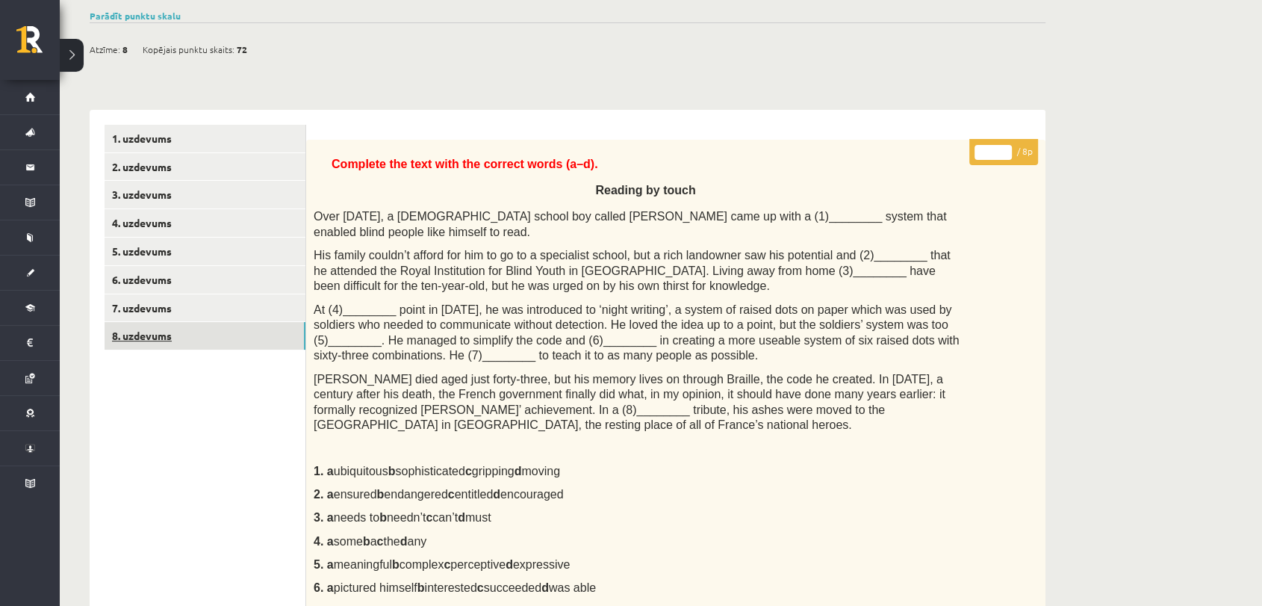
click at [157, 330] on link "8. uzdevums" at bounding box center [205, 336] width 201 height 28
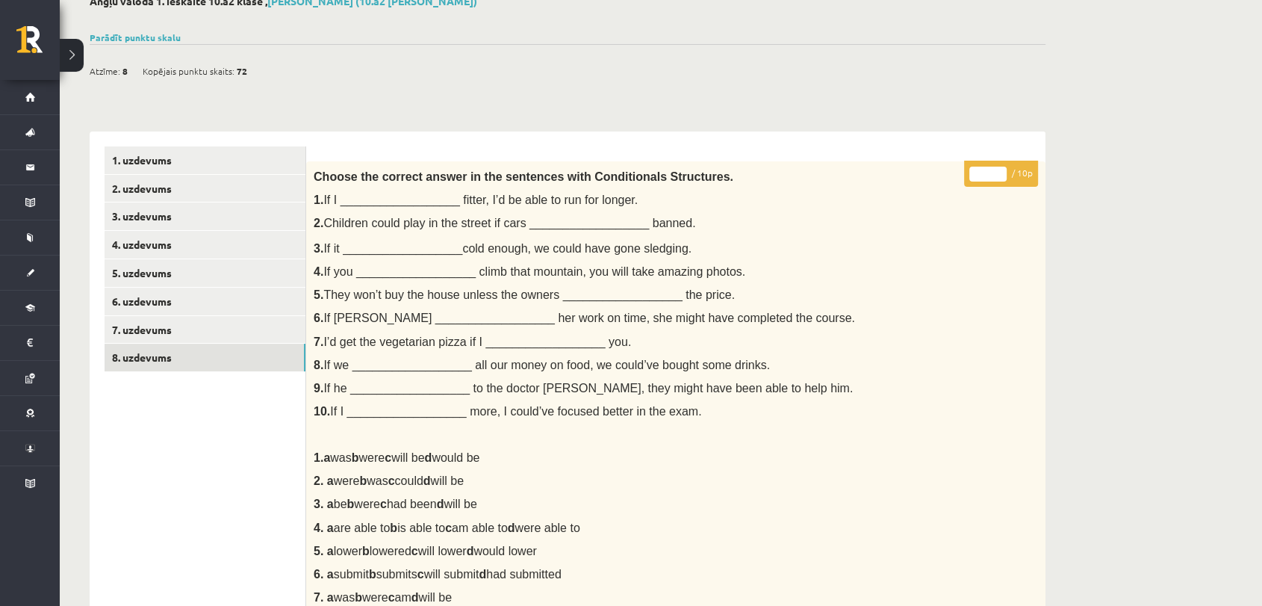
scroll to position [0, 0]
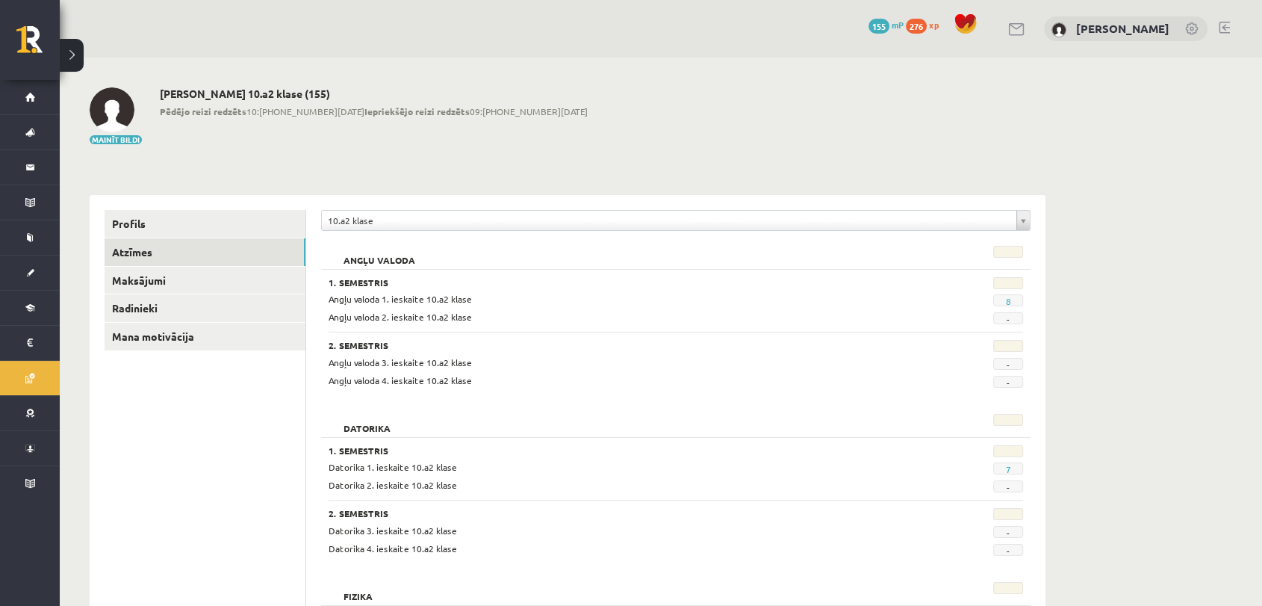
click at [1014, 470] on span "7" at bounding box center [1008, 468] width 30 height 12
click at [1007, 469] on link "7" at bounding box center [1007, 469] width 5 height 12
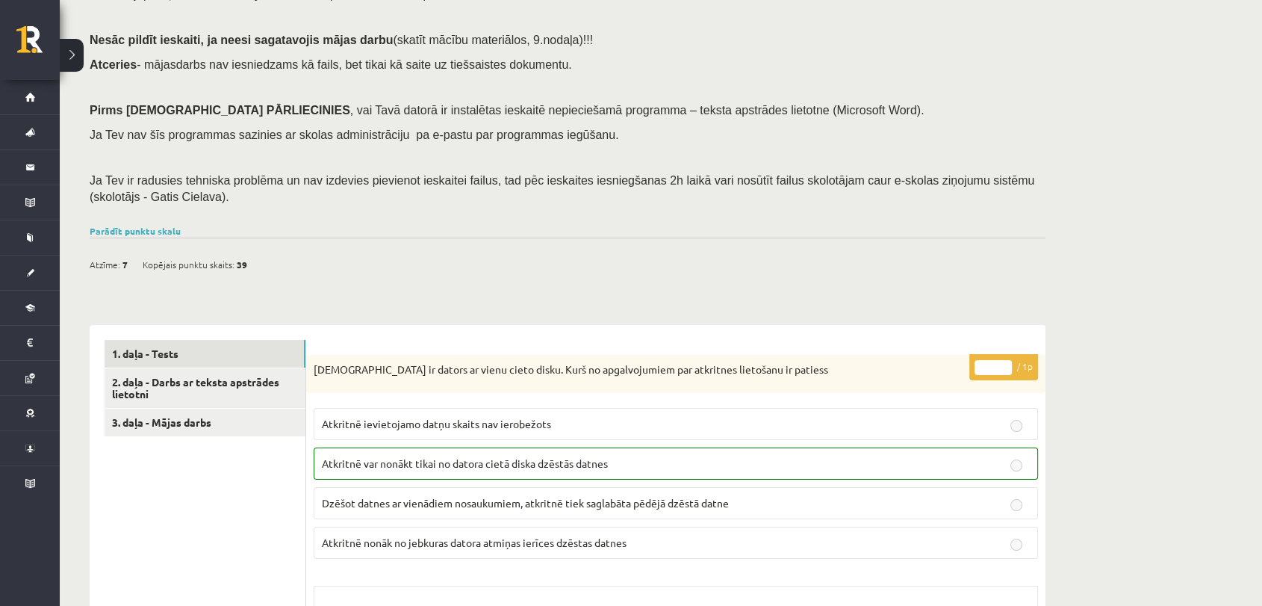
scroll to position [331, 0]
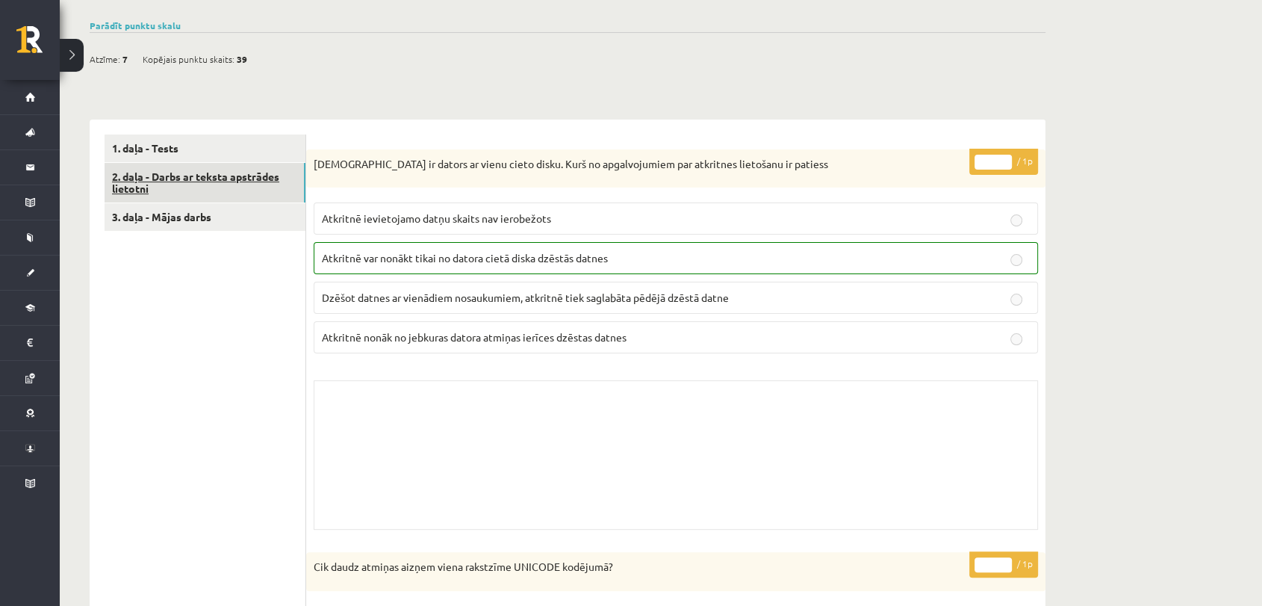
click at [171, 181] on link "2. daļa - Darbs ar teksta apstrādes lietotni" at bounding box center [205, 183] width 201 height 40
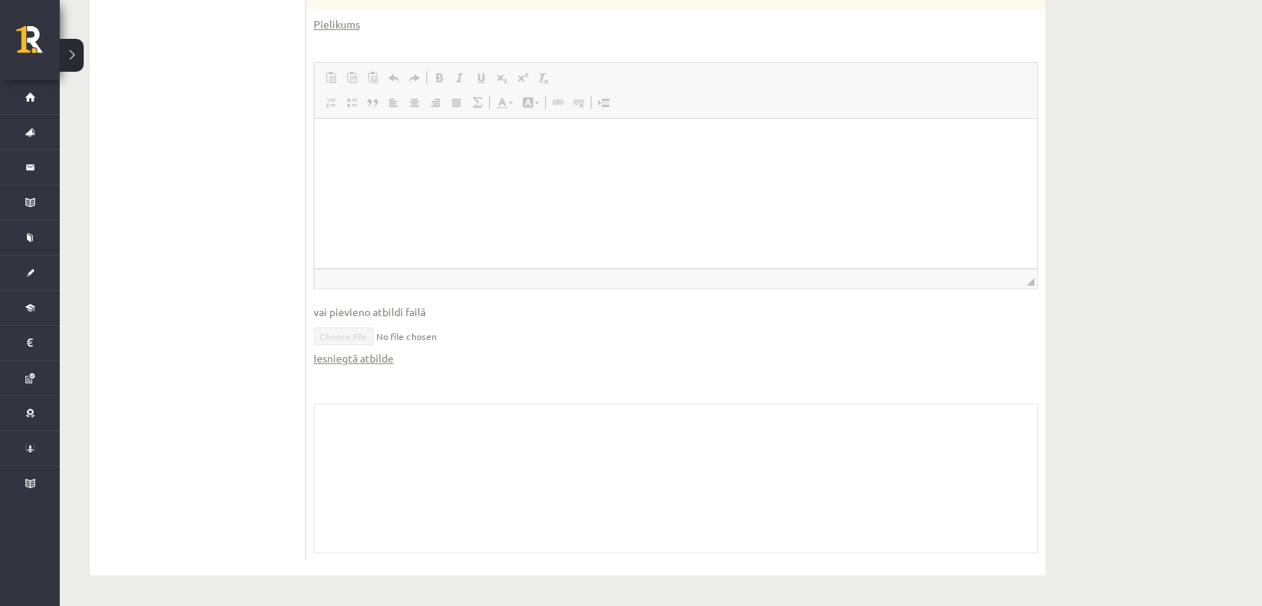
scroll to position [353, 0]
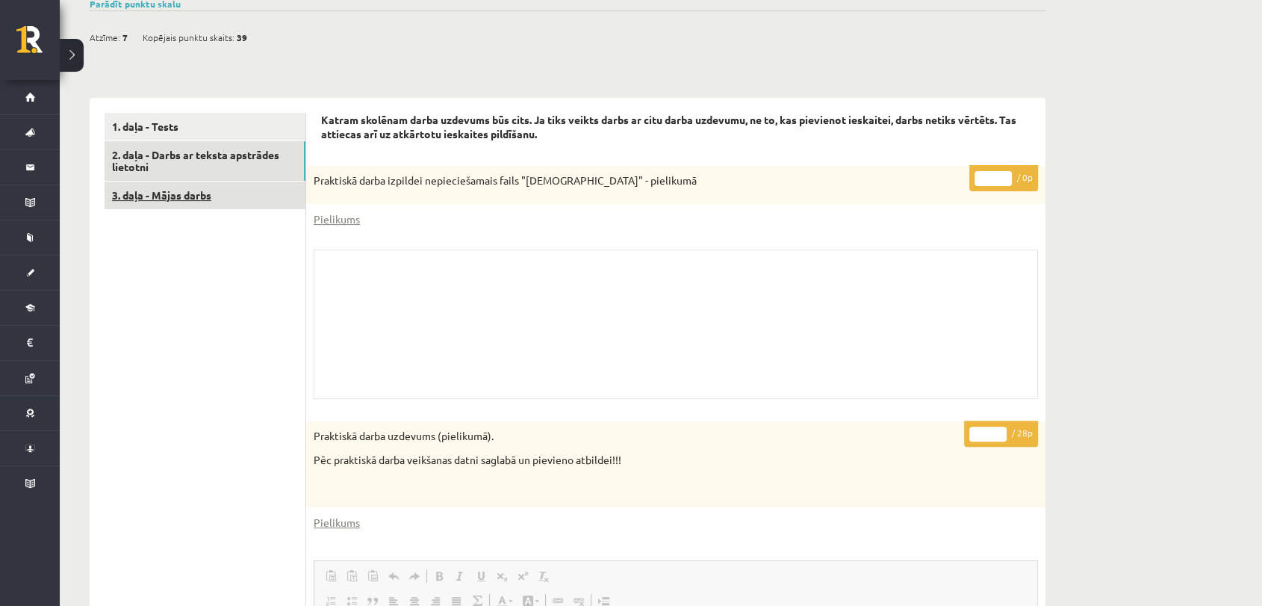
click at [188, 201] on link "3. daļa - Mājas darbs" at bounding box center [205, 195] width 201 height 28
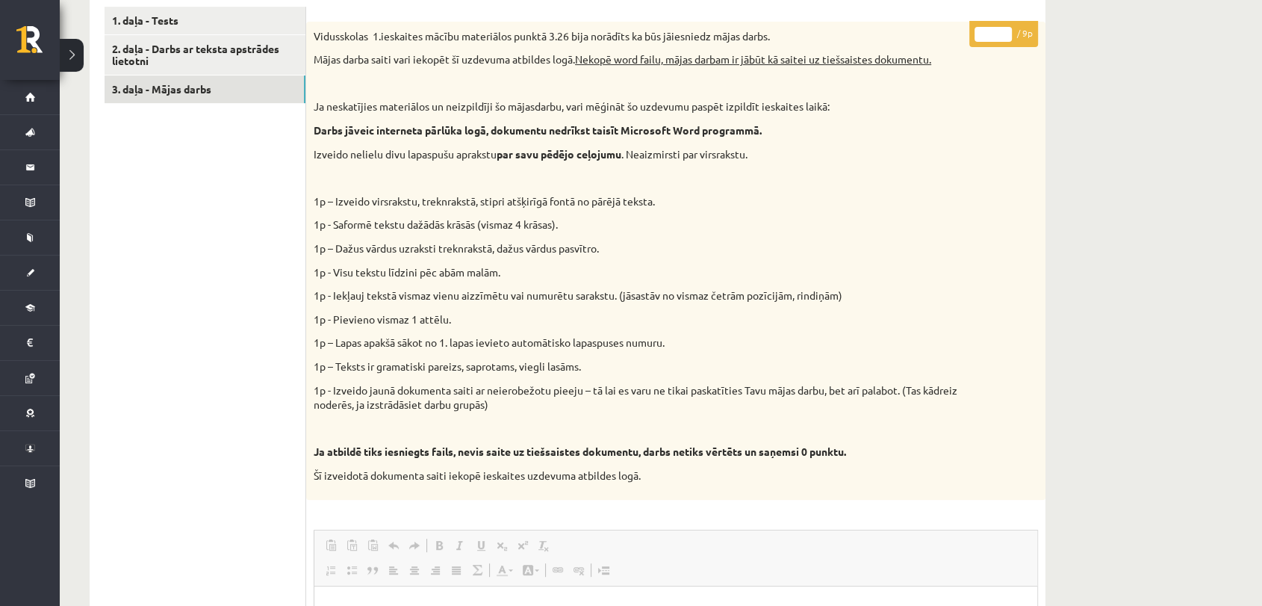
scroll to position [430, 0]
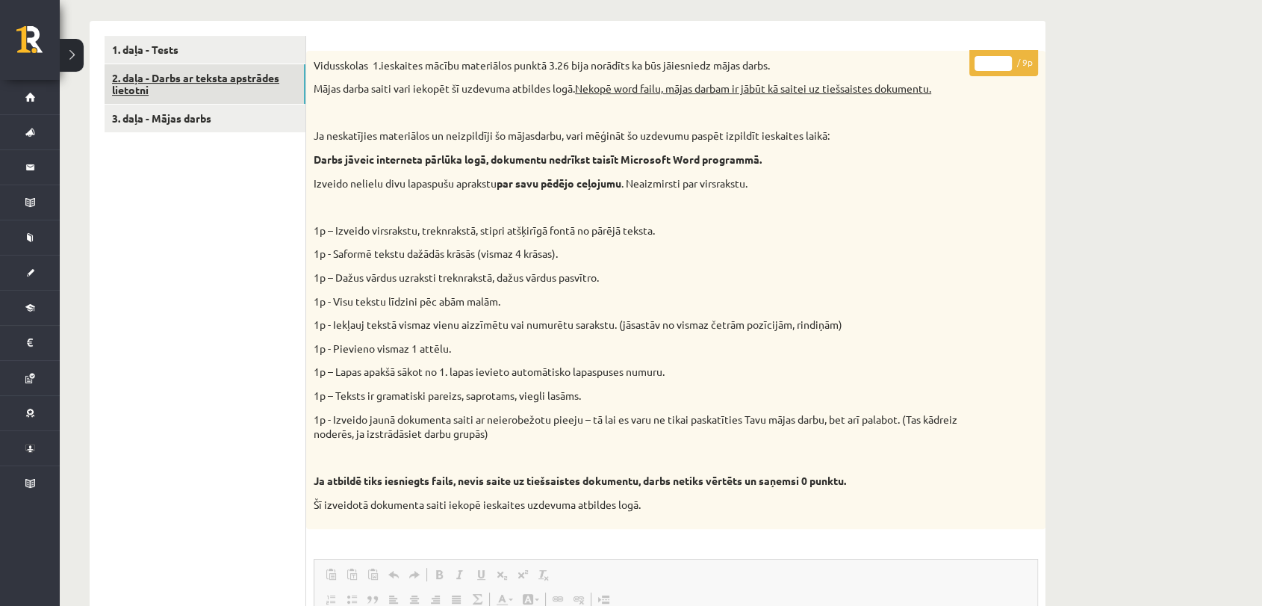
click at [234, 72] on link "2. daļa - Darbs ar teksta apstrādes lietotni" at bounding box center [205, 84] width 201 height 40
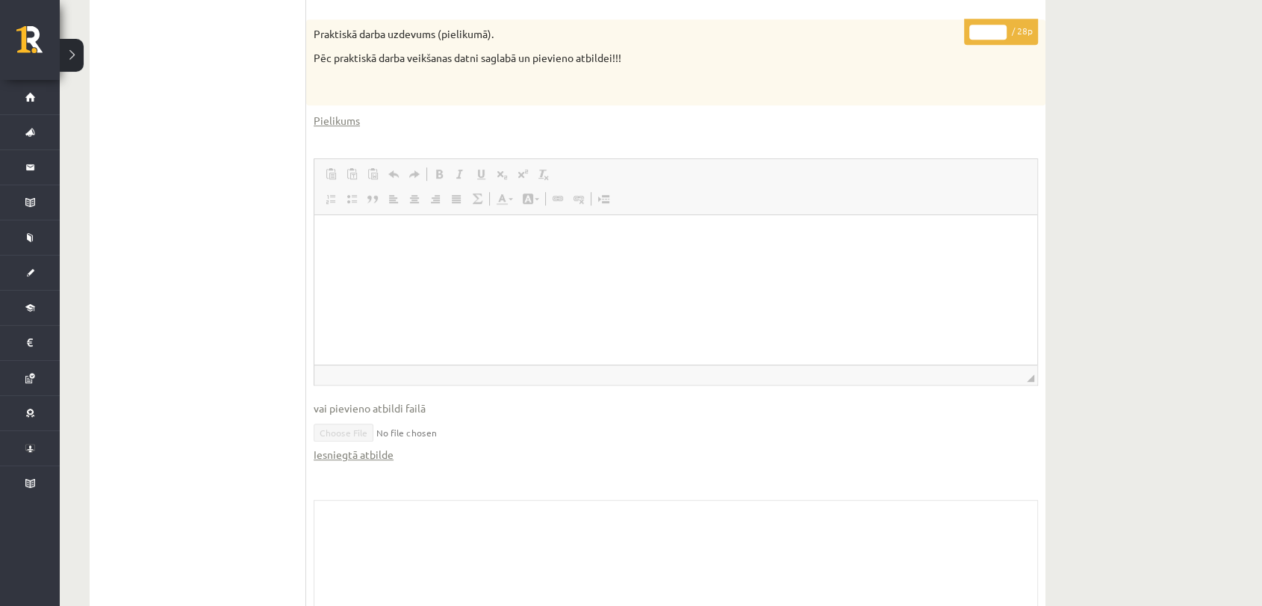
scroll to position [762, 0]
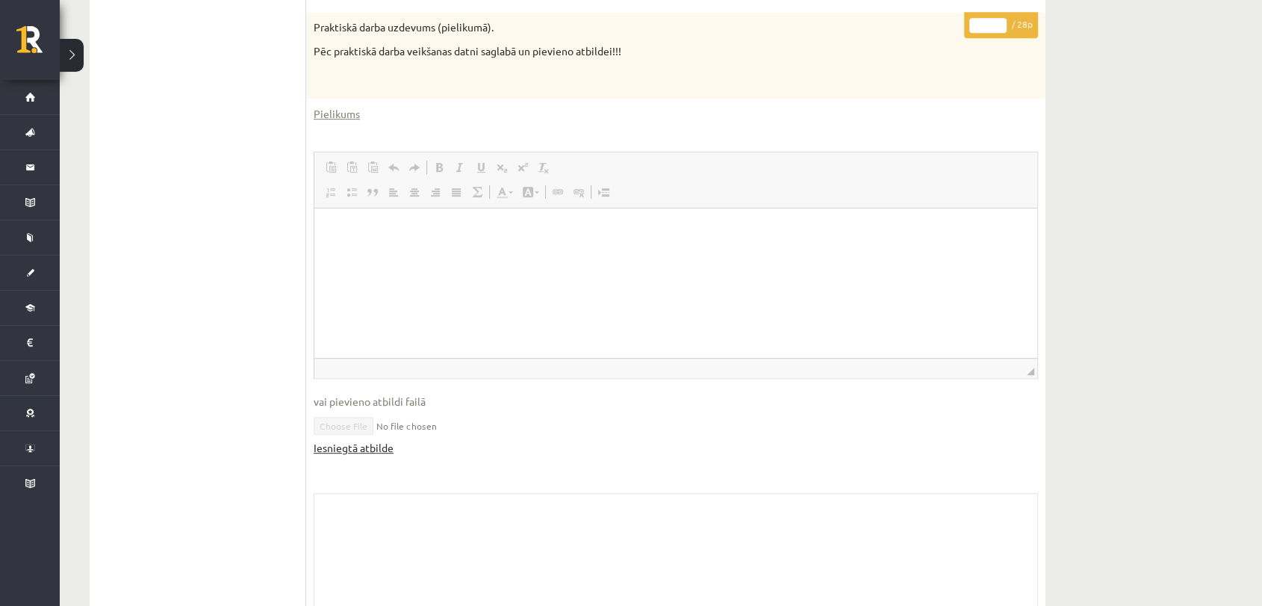
click at [376, 447] on link "Iesniegtā atbilde" at bounding box center [354, 448] width 80 height 16
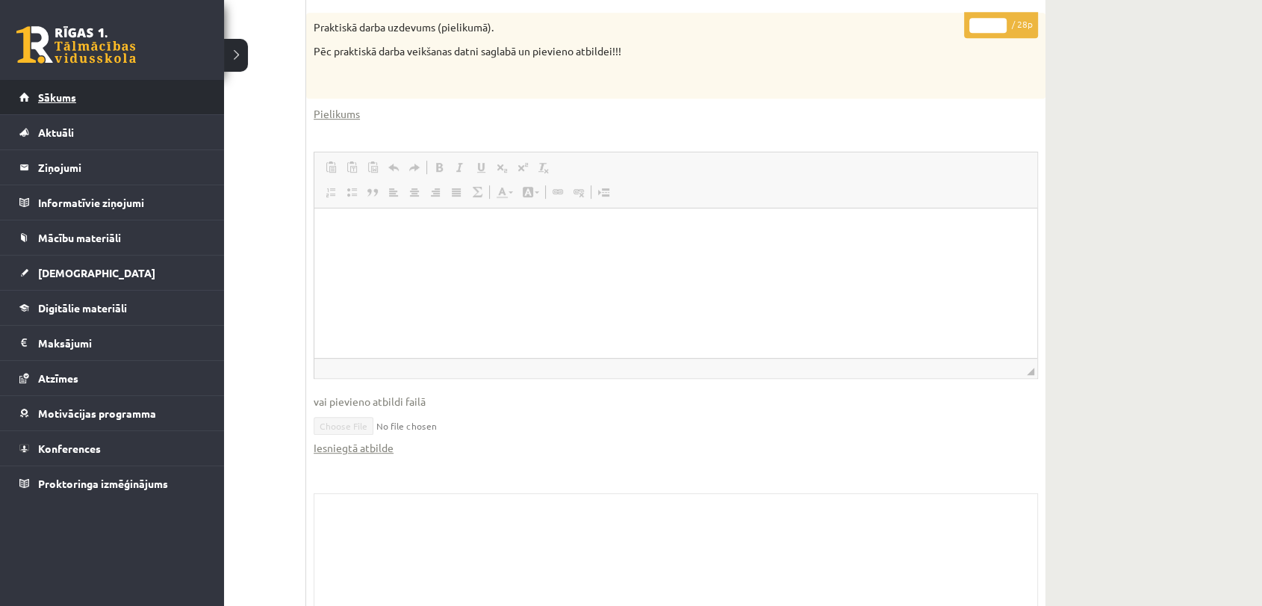
click at [57, 95] on span "Sākums" at bounding box center [57, 96] width 38 height 13
